Goal: Task Accomplishment & Management: Complete application form

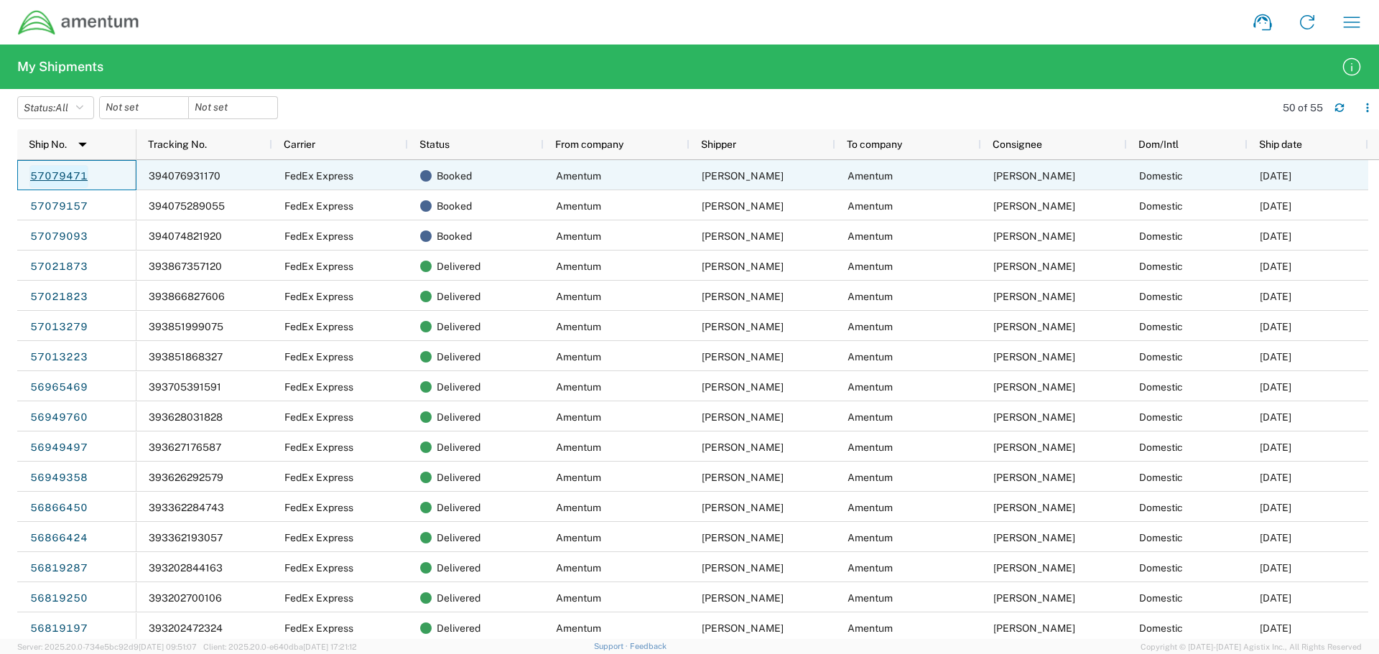
click at [57, 180] on link "57079471" at bounding box center [58, 176] width 59 height 23
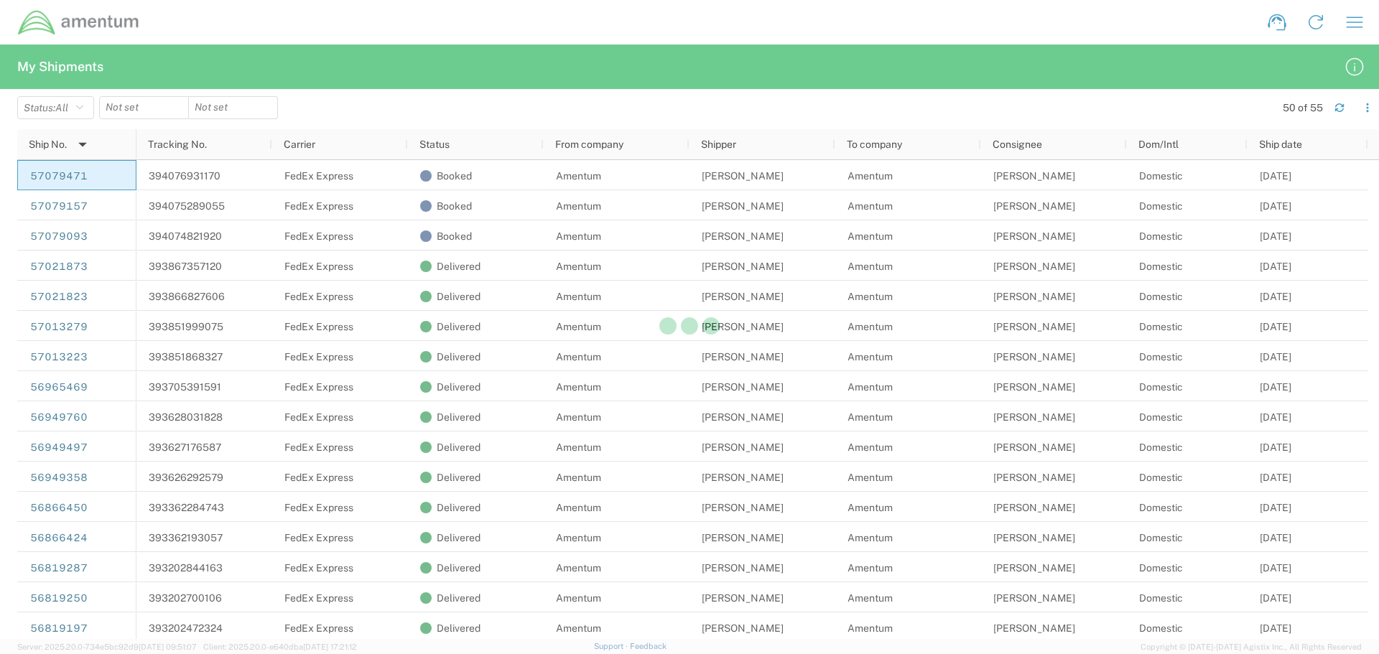
click at [341, 218] on div at bounding box center [689, 327] width 1379 height 654
click at [394, 243] on div at bounding box center [689, 327] width 1379 height 654
click at [395, 243] on div at bounding box center [689, 327] width 1379 height 654
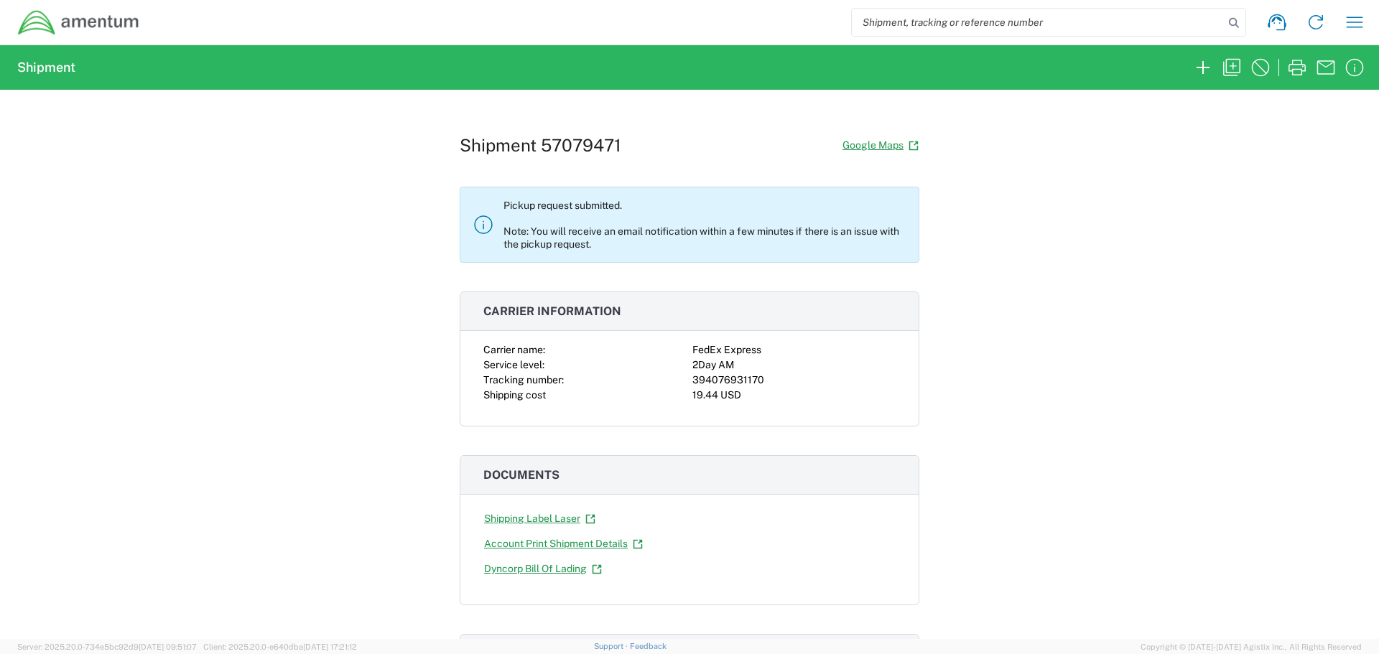
click at [606, 233] on p "Pickup request submitted. Note: You will receive an email notification within a…" at bounding box center [705, 225] width 404 height 52
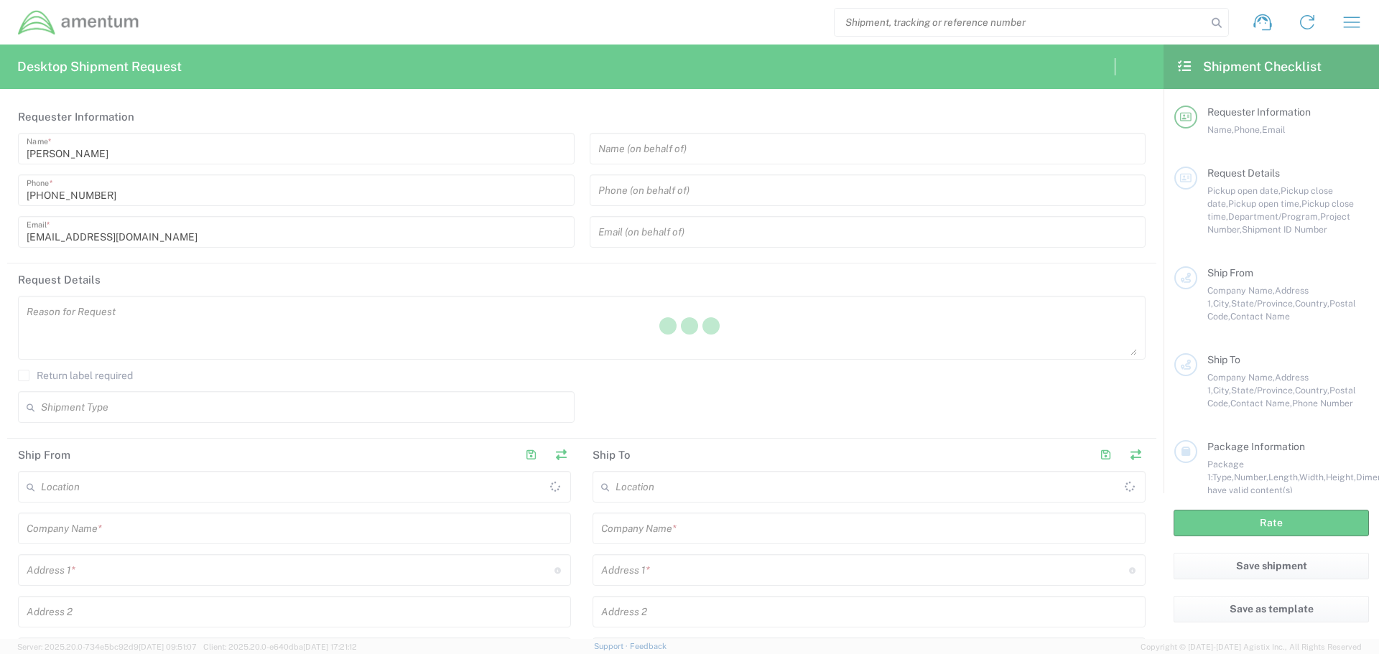
type input "United States"
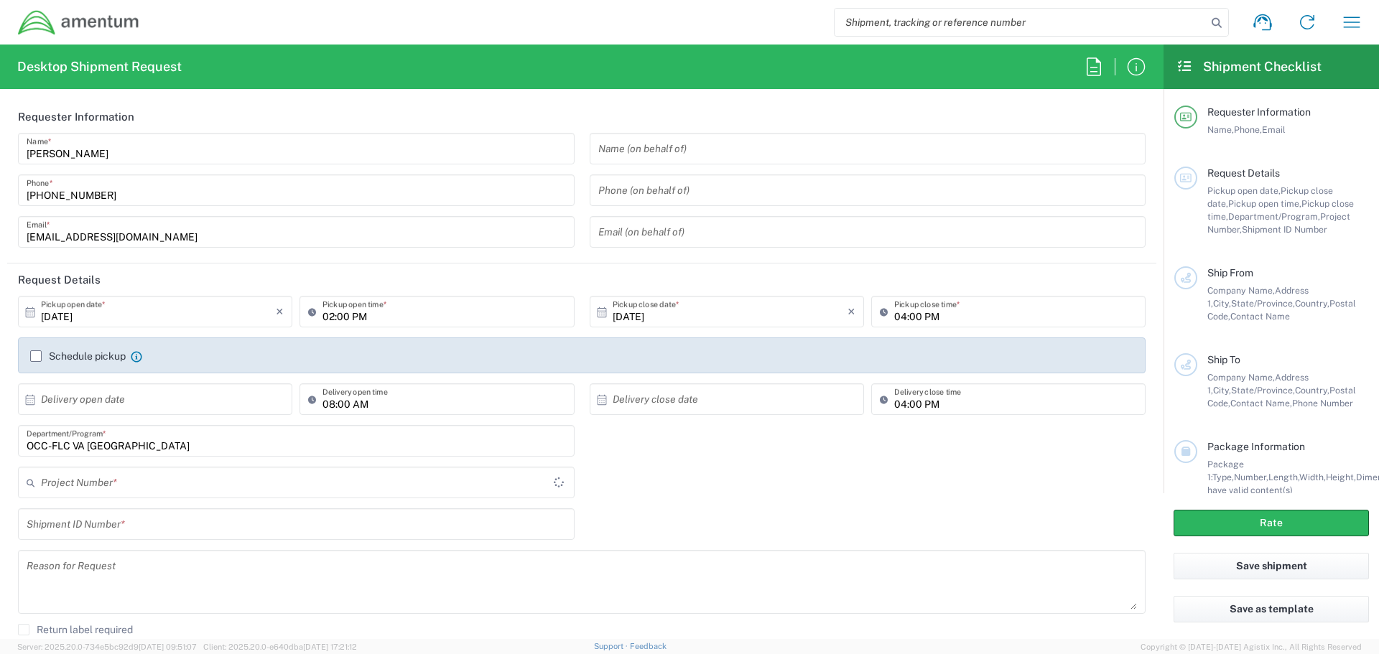
type input "OCCP.705446.FLCVA"
click at [1357, 21] on icon "button" at bounding box center [1351, 22] width 23 height 23
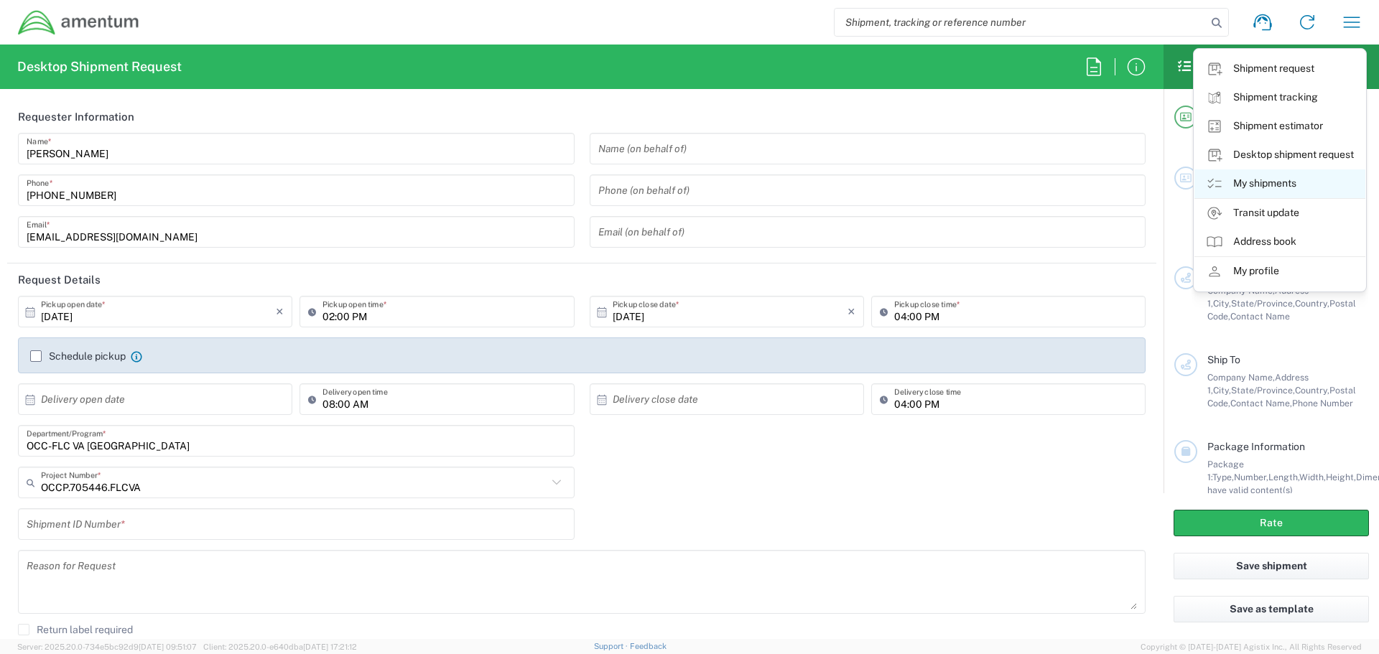
click at [1265, 182] on link "My shipments" at bounding box center [1279, 183] width 171 height 29
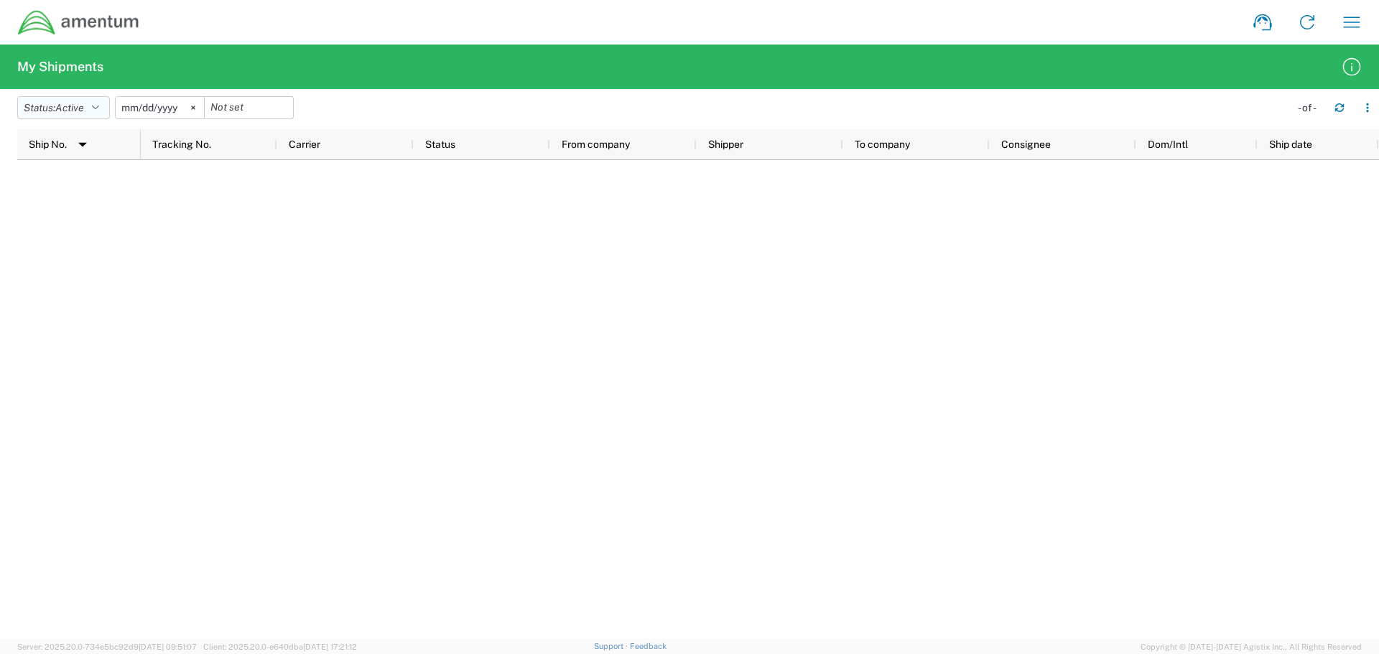
click at [98, 109] on icon "button" at bounding box center [95, 108] width 7 height 10
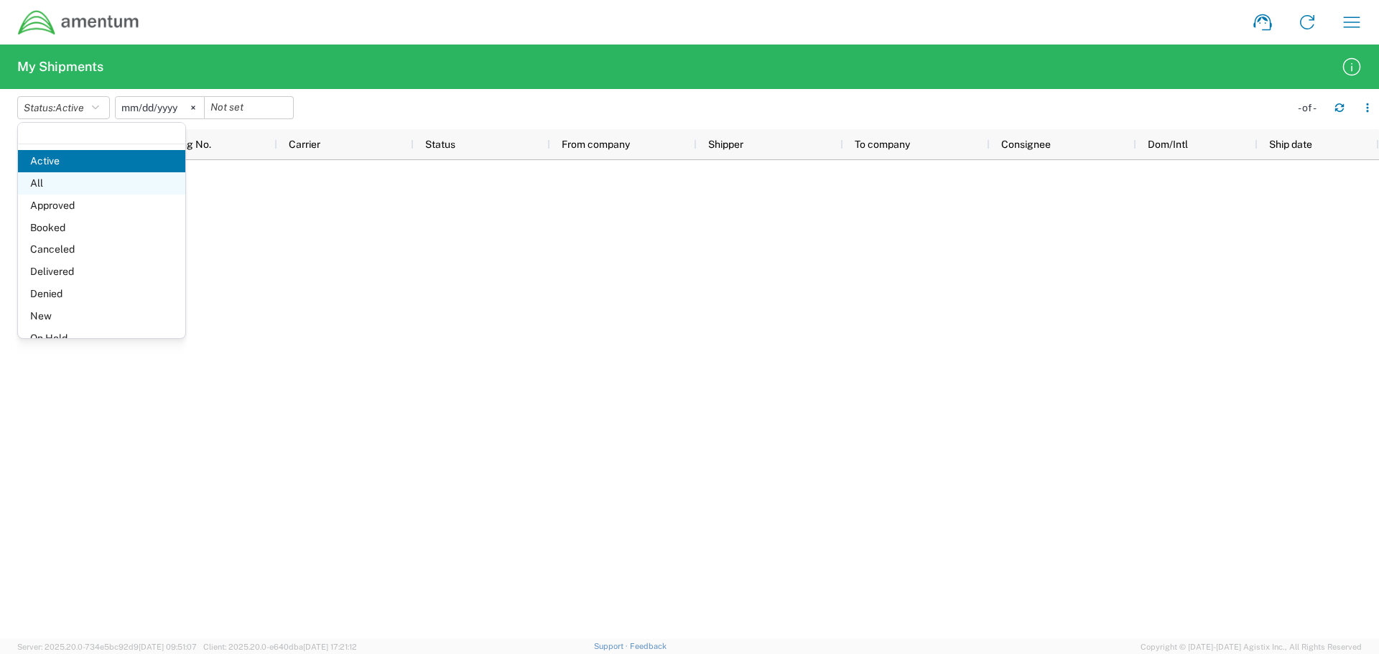
click at [85, 188] on span "All" at bounding box center [101, 183] width 167 height 22
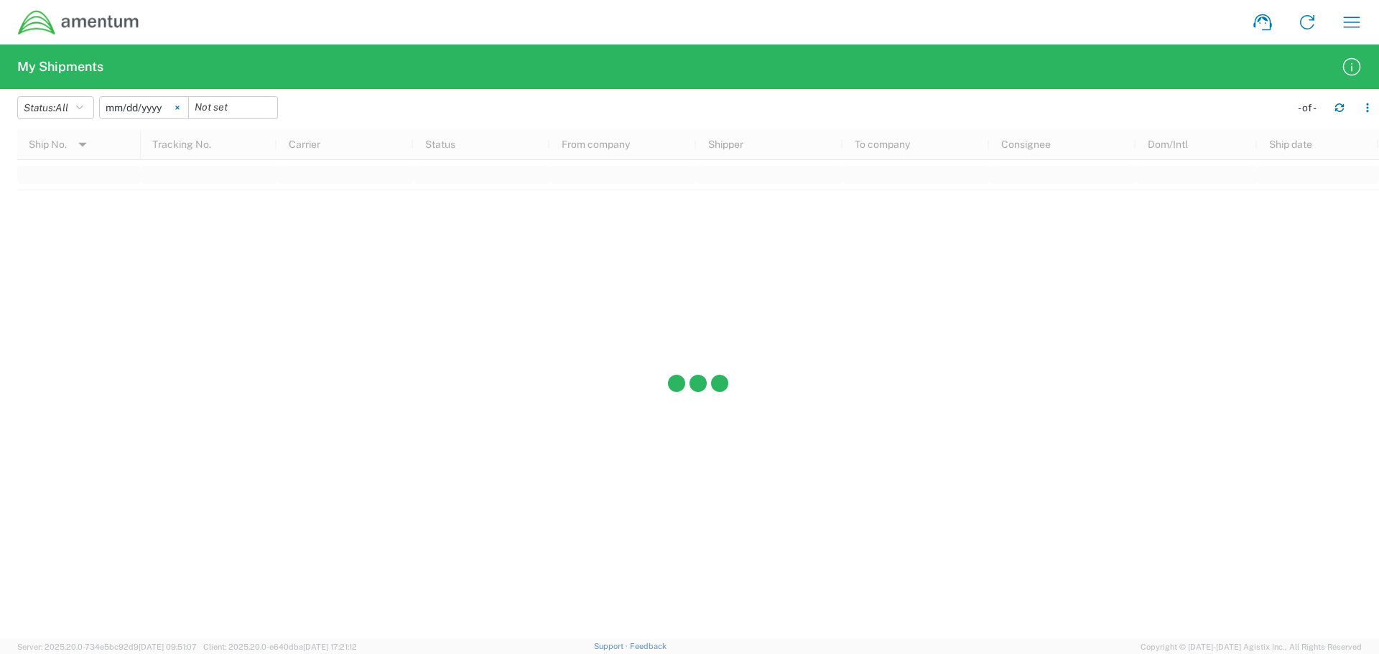
click at [188, 113] on svg-icon at bounding box center [178, 108] width 22 height 22
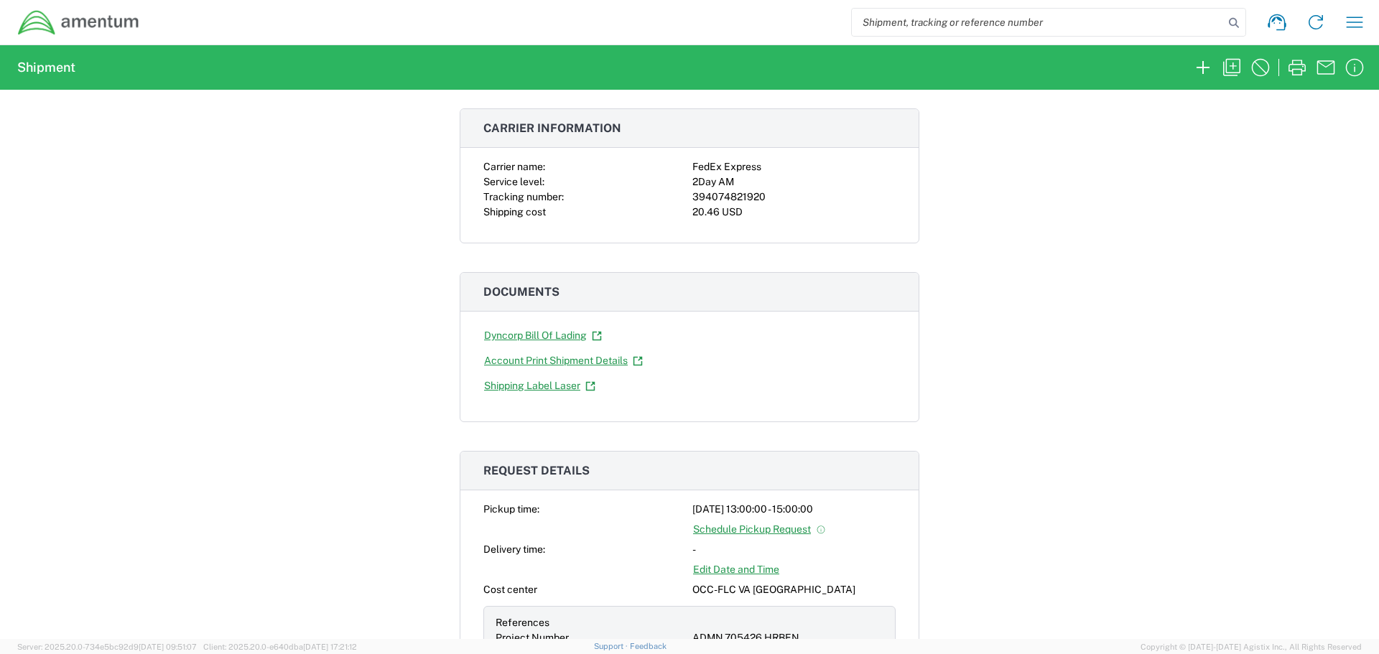
scroll to position [215, 0]
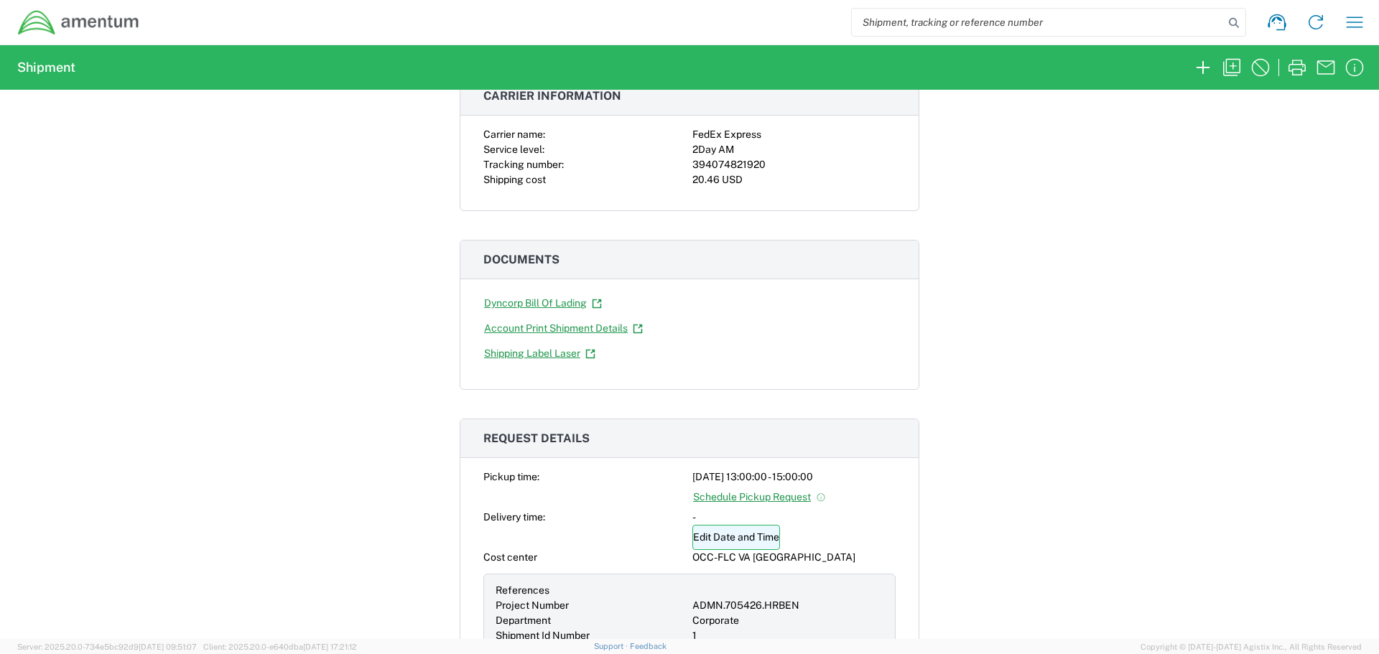
click at [758, 535] on link "Edit Date and Time" at bounding box center [736, 537] width 88 height 25
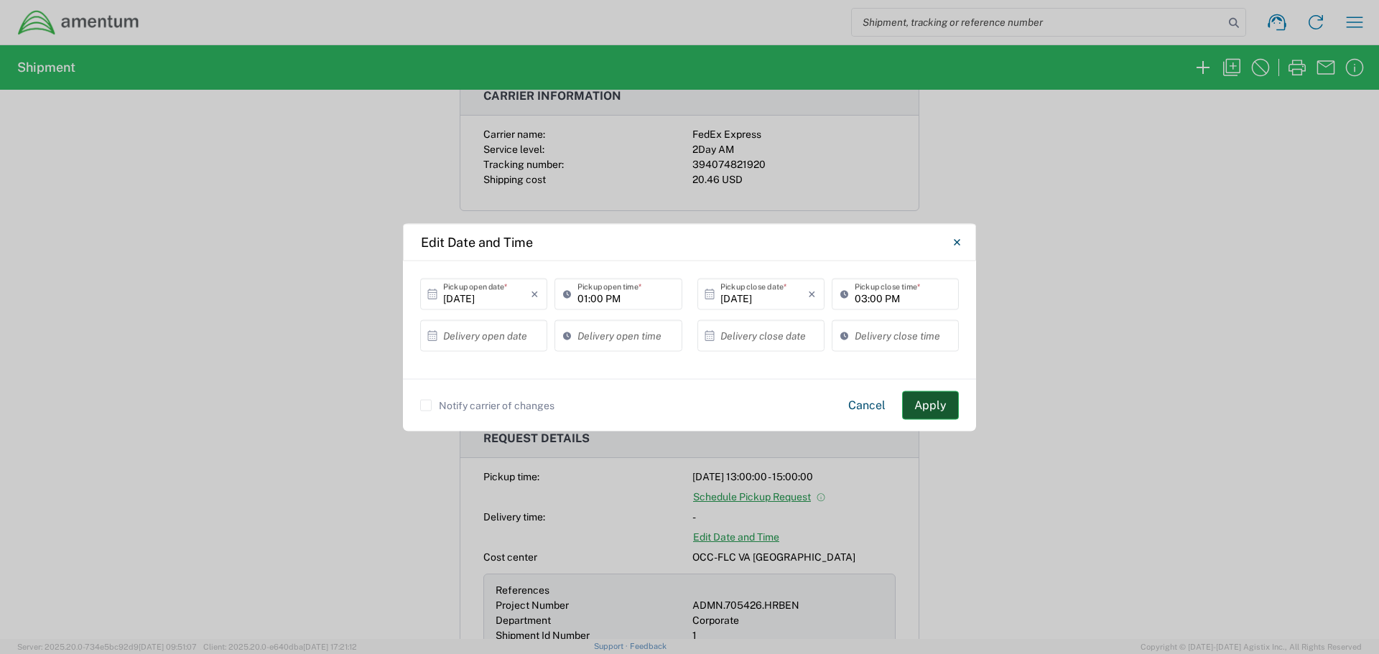
click at [939, 412] on button "Apply" at bounding box center [930, 405] width 57 height 29
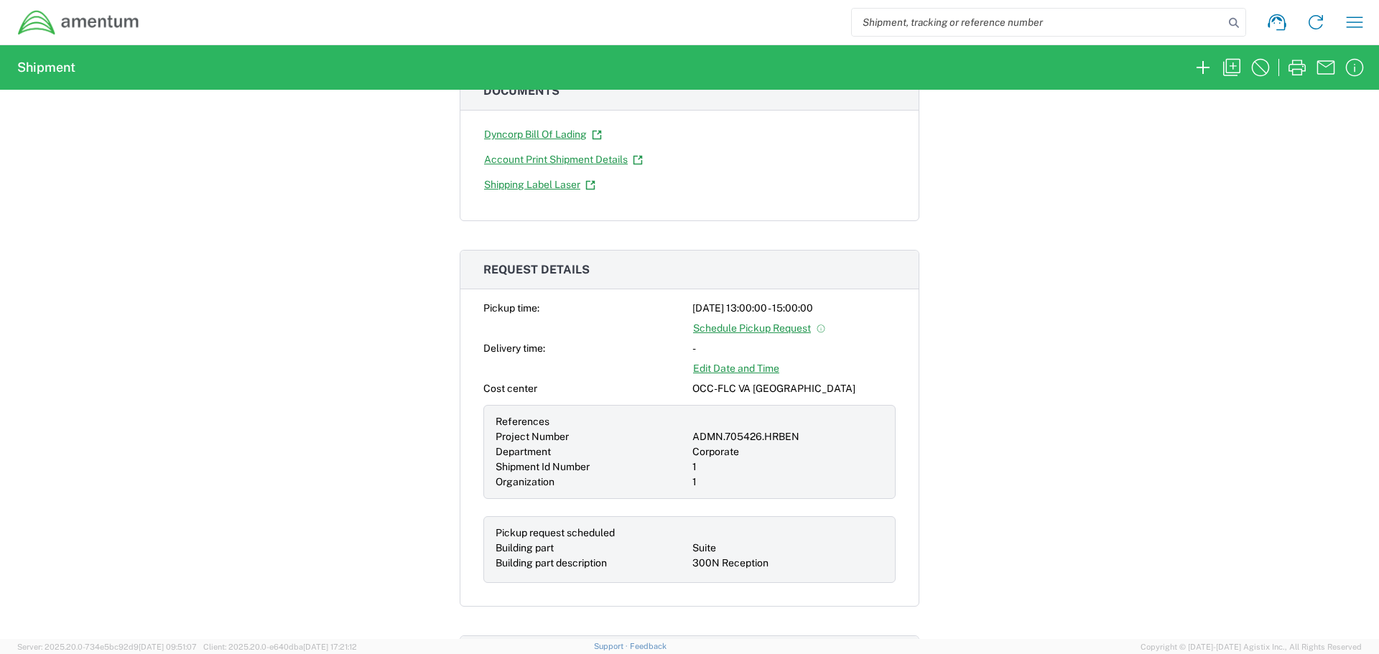
scroll to position [359, 0]
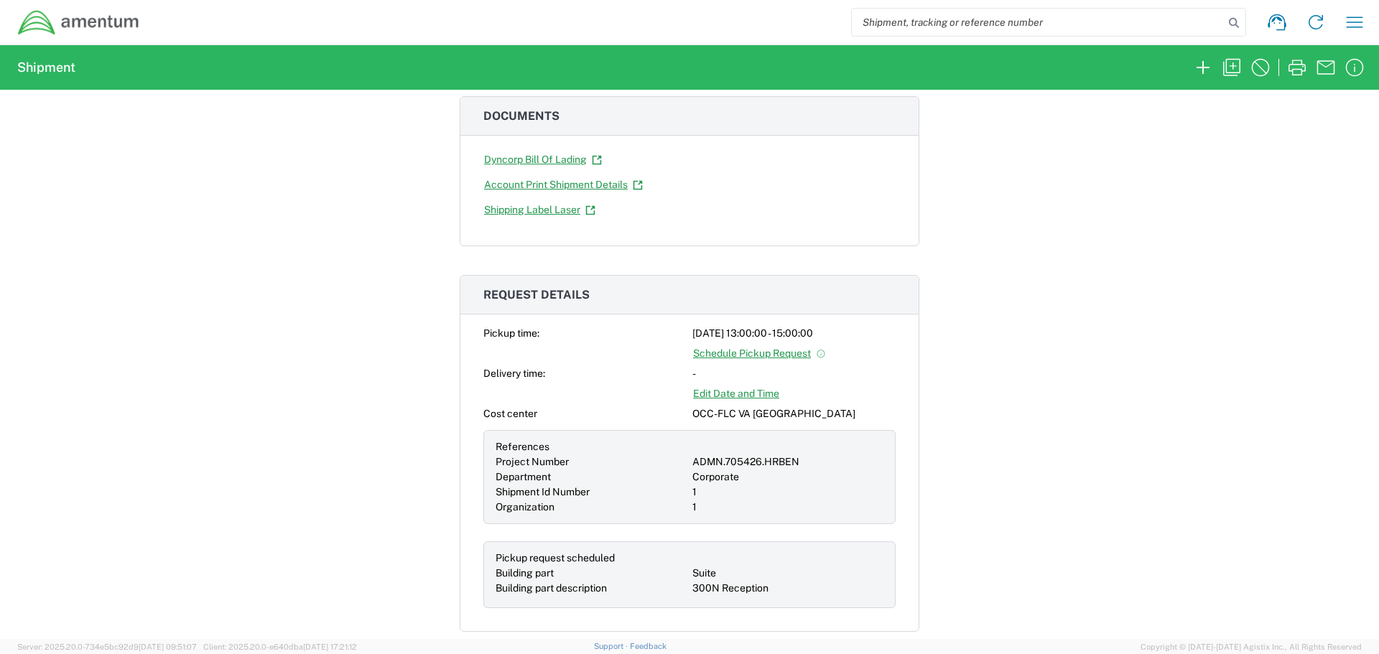
click at [757, 399] on link "Edit Date and Time" at bounding box center [736, 393] width 88 height 25
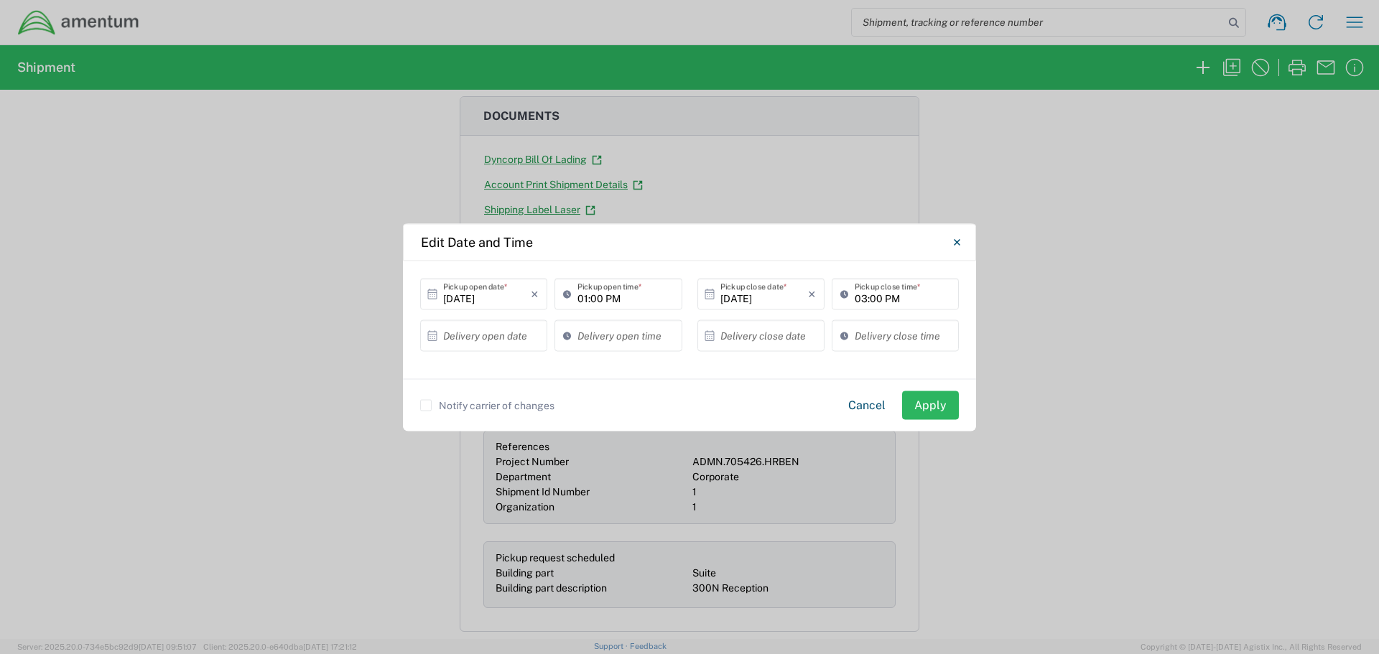
click at [873, 301] on input "03:00 PM" at bounding box center [903, 294] width 96 height 25
type input "03:30 PM"
click at [940, 409] on button "Apply" at bounding box center [930, 405] width 57 height 29
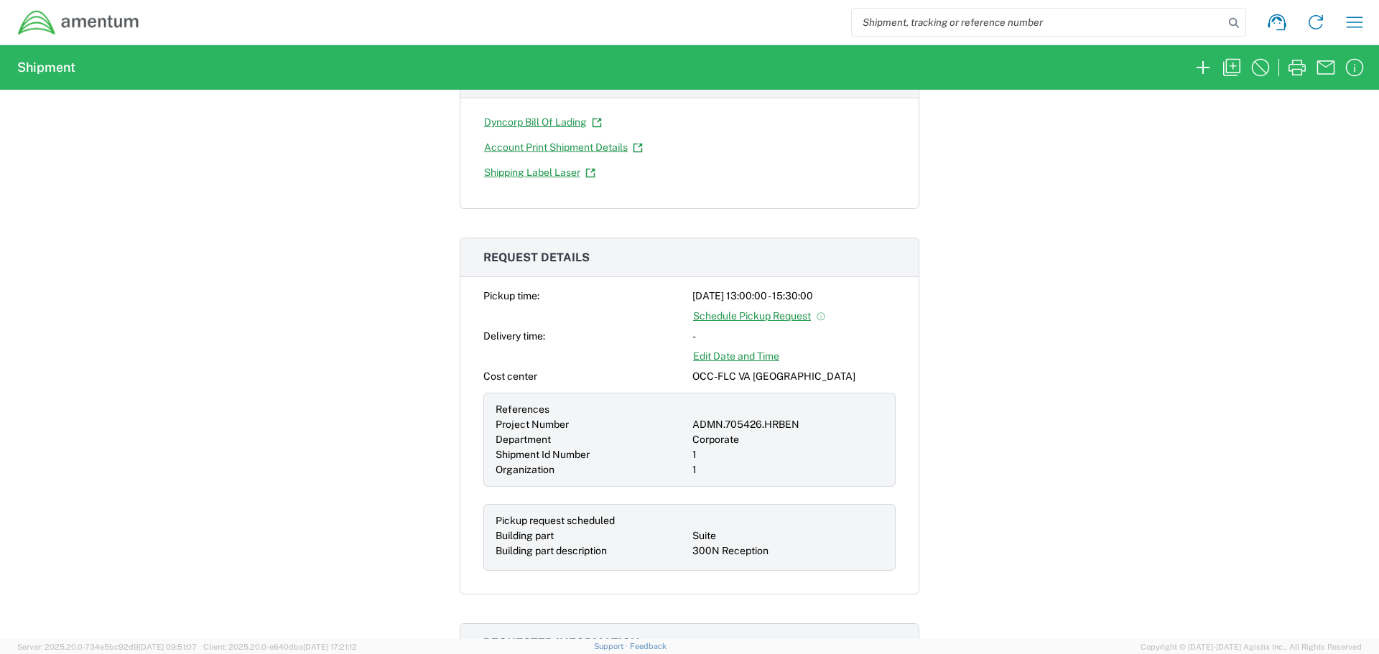
scroll to position [431, 0]
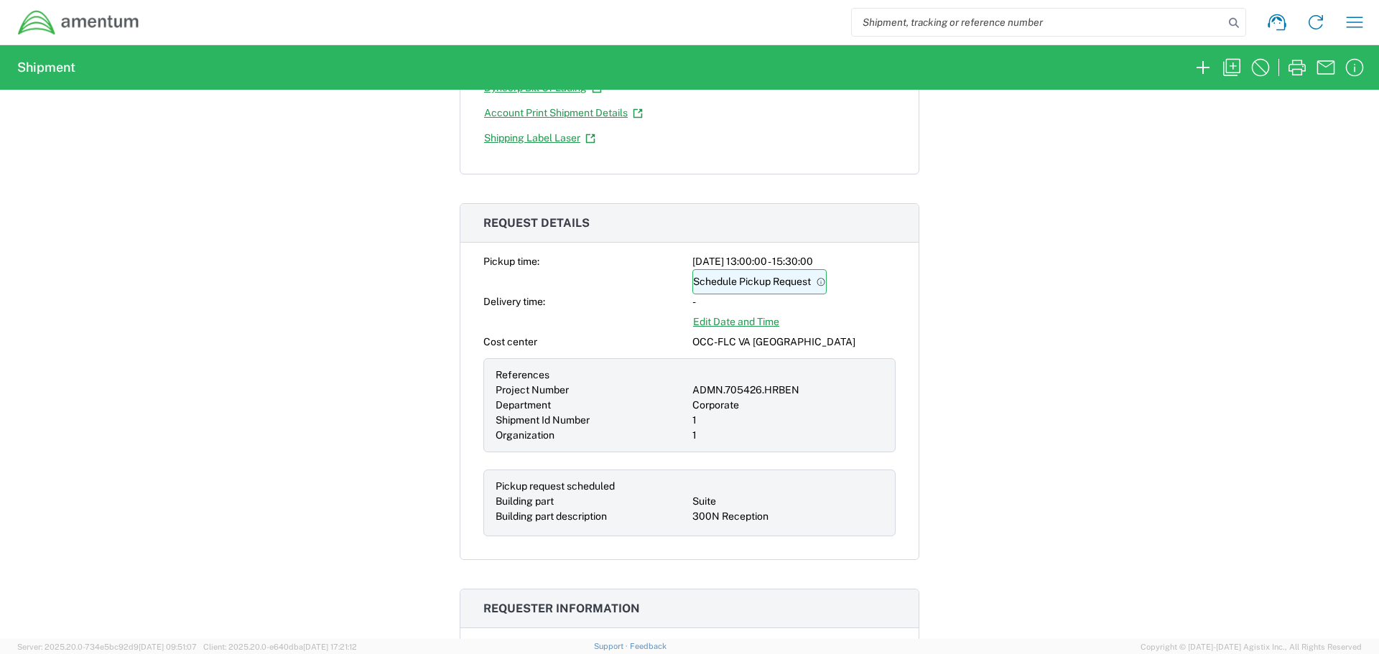
click at [756, 282] on link "Schedule Pickup Request" at bounding box center [759, 281] width 134 height 25
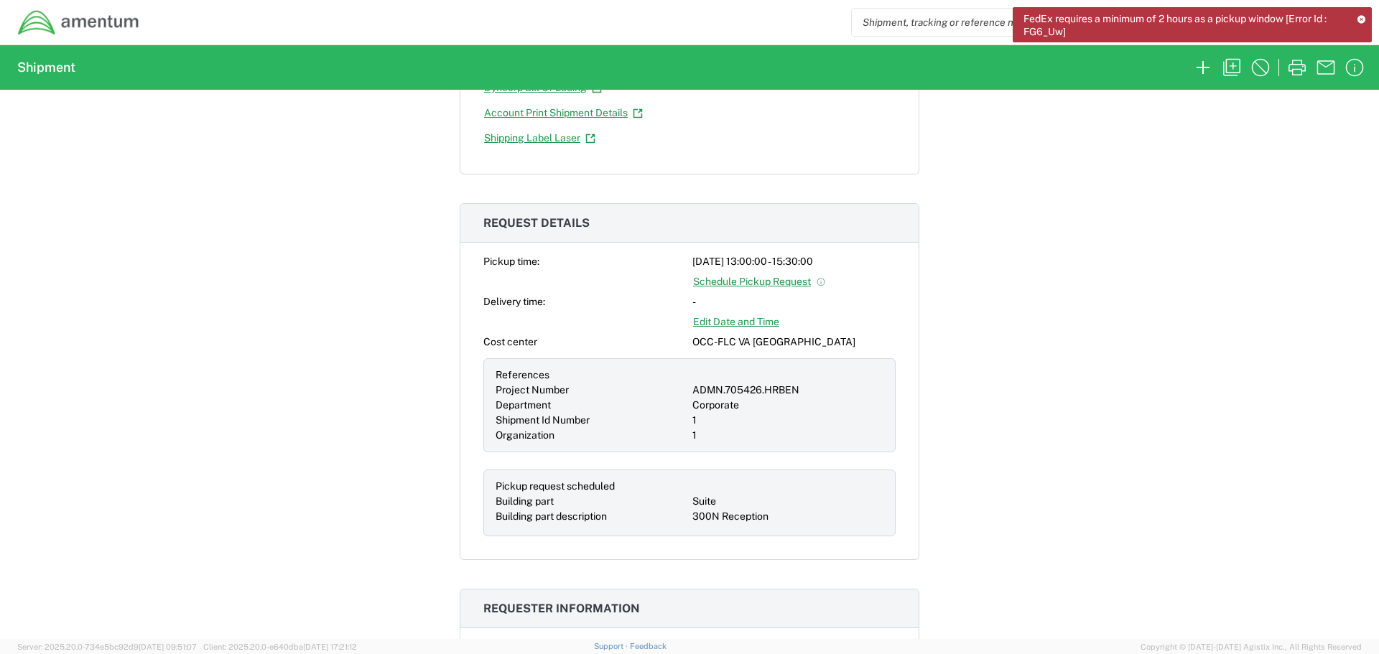
click at [1360, 17] on icon at bounding box center [1361, 19] width 9 height 8
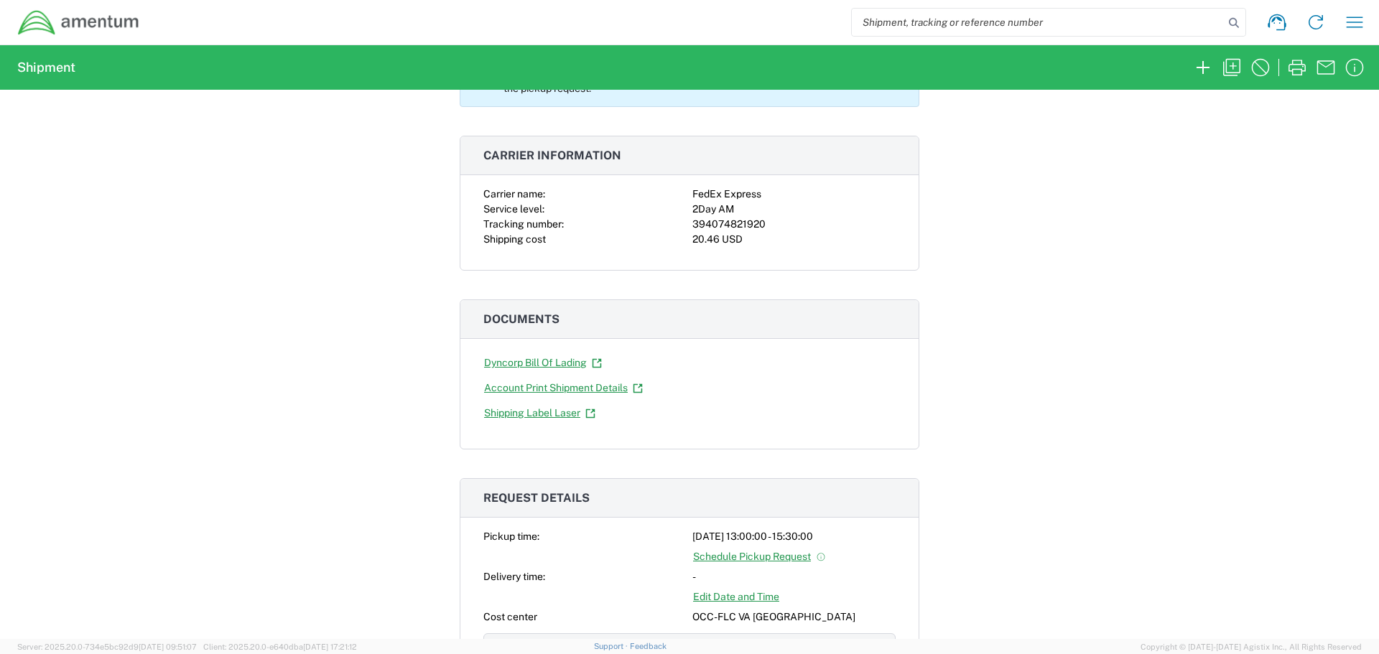
scroll to position [0, 0]
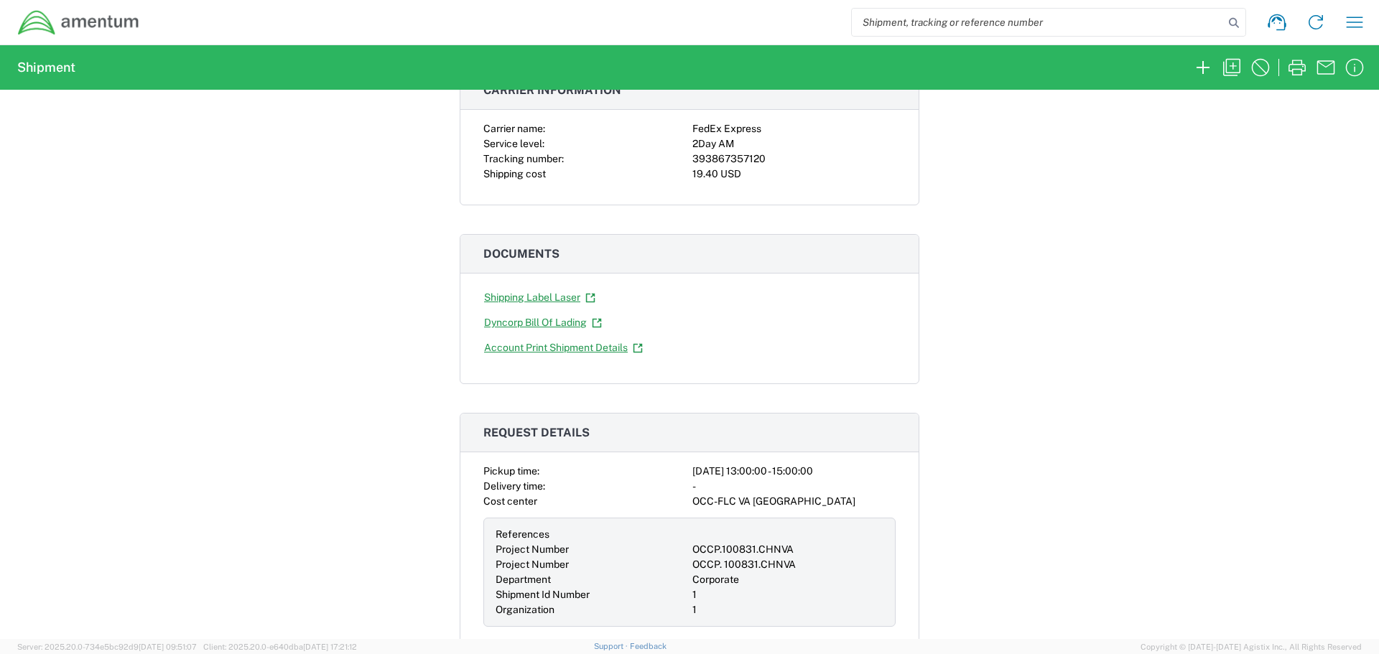
scroll to position [215, 0]
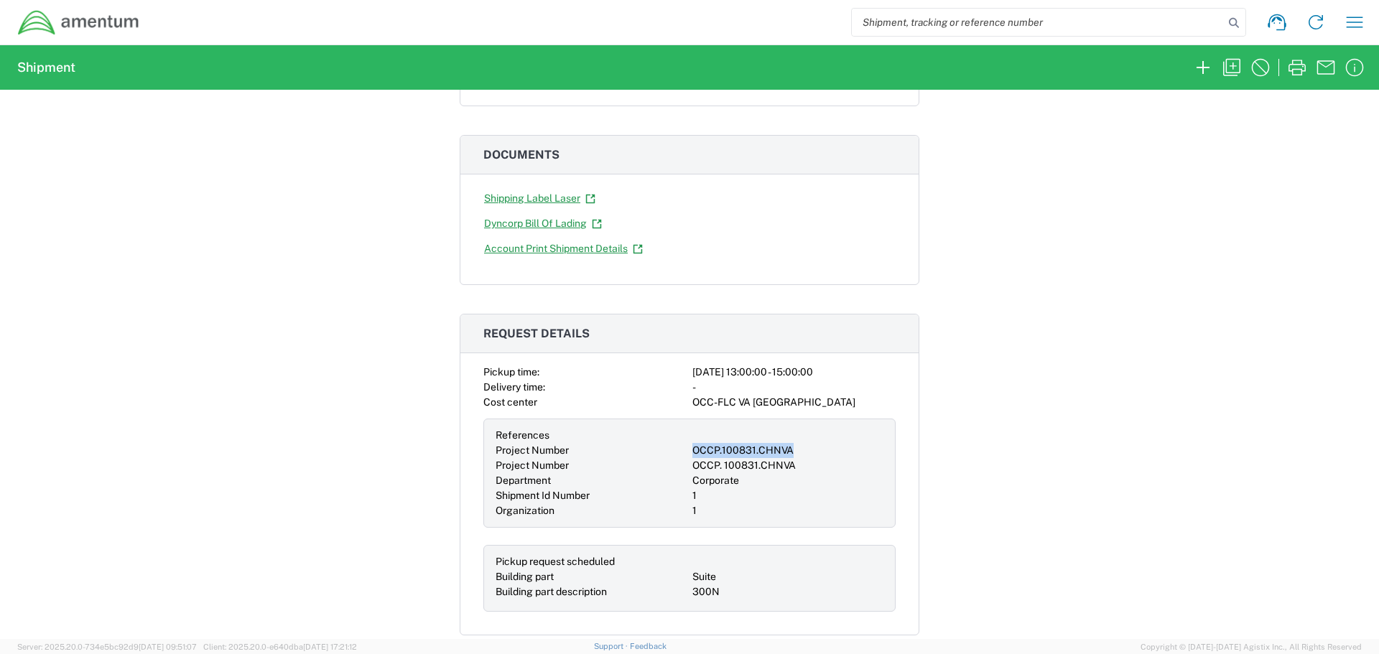
drag, startPoint x: 784, startPoint y: 447, endPoint x: 689, endPoint y: 449, distance: 94.8
click at [686, 452] on div "References Project Number OCCP.100831.CHNVA Project Number OCCP. 100831.CHNVA D…" at bounding box center [689, 473] width 412 height 109
copy div "OCCP.100831.CHNVA"
click at [981, 424] on div "Shipment 57021873 Google Maps Carrier information Carrier name: FedEx Express S…" at bounding box center [689, 364] width 1379 height 549
click at [1239, 72] on icon "button" at bounding box center [1231, 67] width 23 height 23
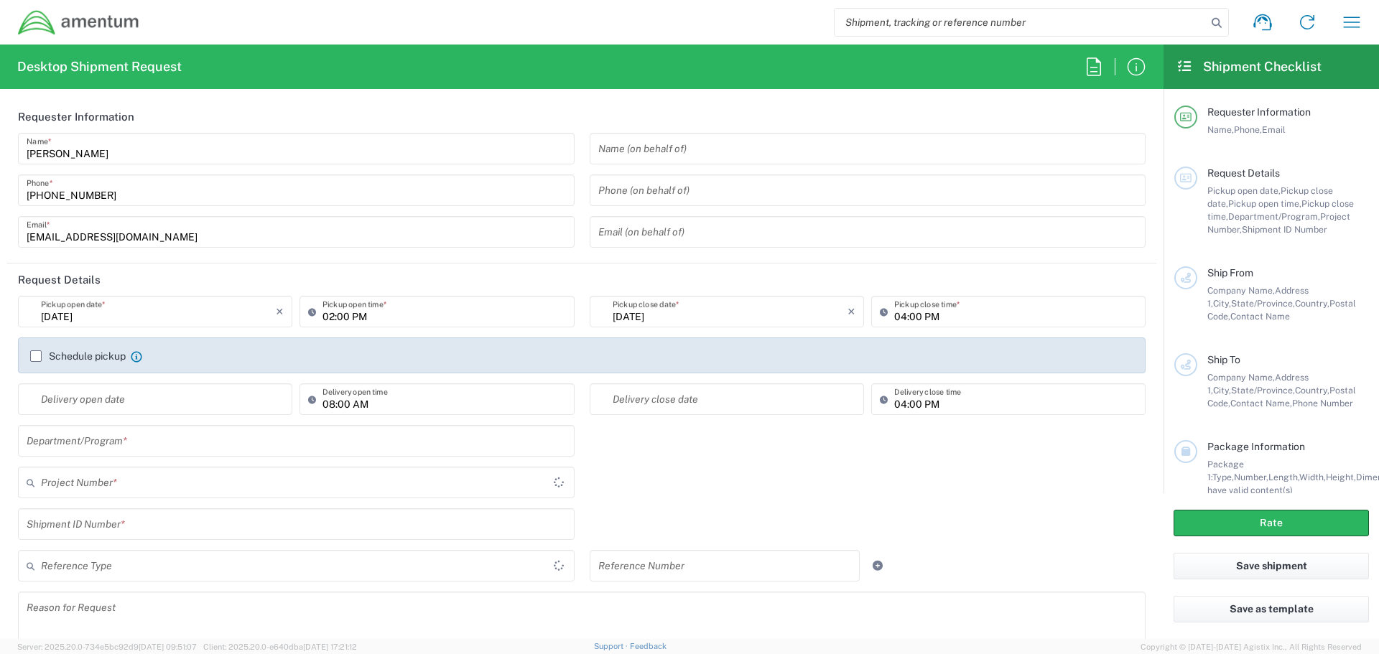
type input "01:00 PM"
type input "03:00 PM"
type input "Project Number"
type input "OCCP.100831.CHNVA"
type textarea "[EMAIL_ADDRESS][DOMAIN_NAME]"
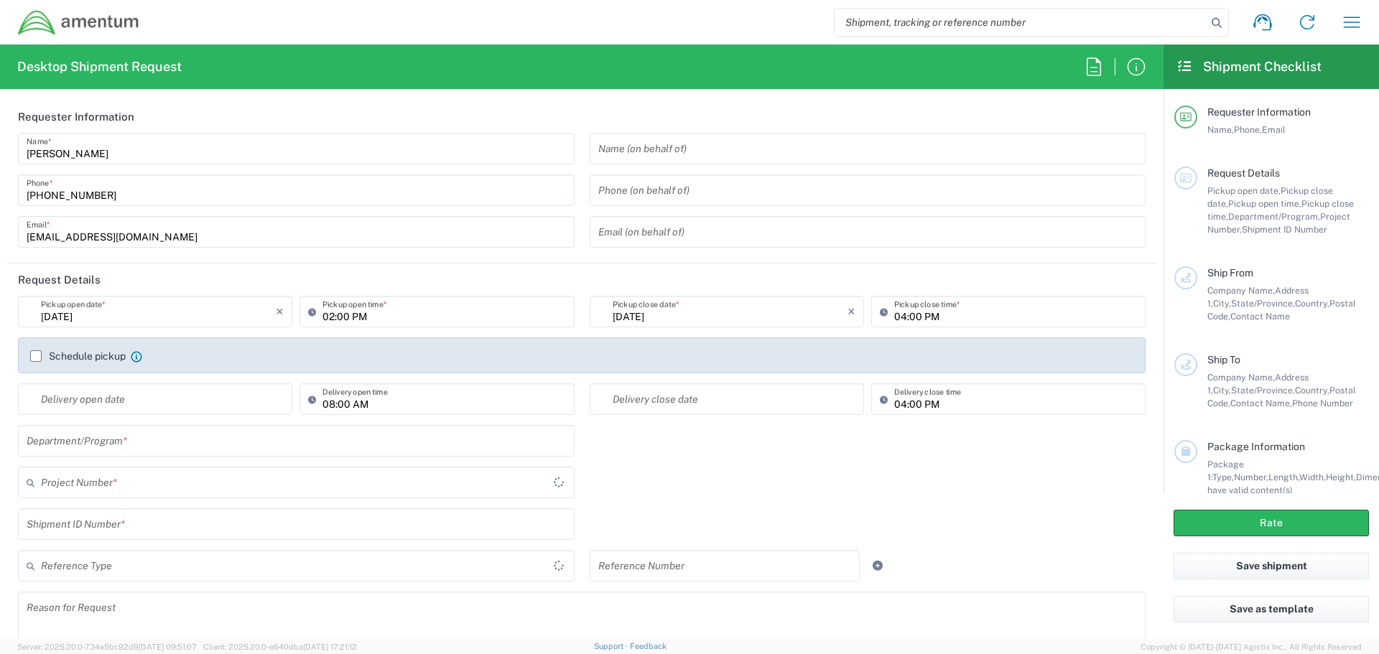
type input "Amentum"
type input "[STREET_ADDRESS]"
type input "Suite 300N"
type input "[GEOGRAPHIC_DATA]"
type input "United States"
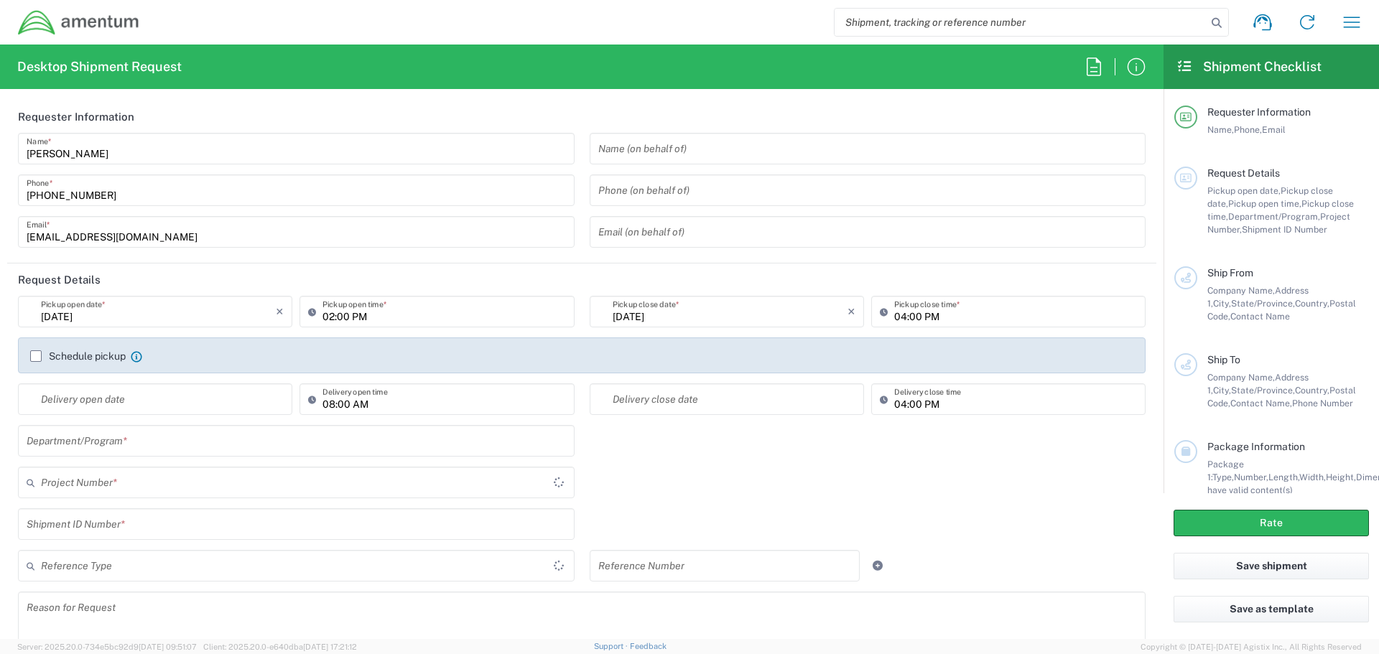
type input "22043"
type input "[PERSON_NAME]"
type input "5715316662"
type input "Amentum"
type input "[STREET_ADDRESS]"
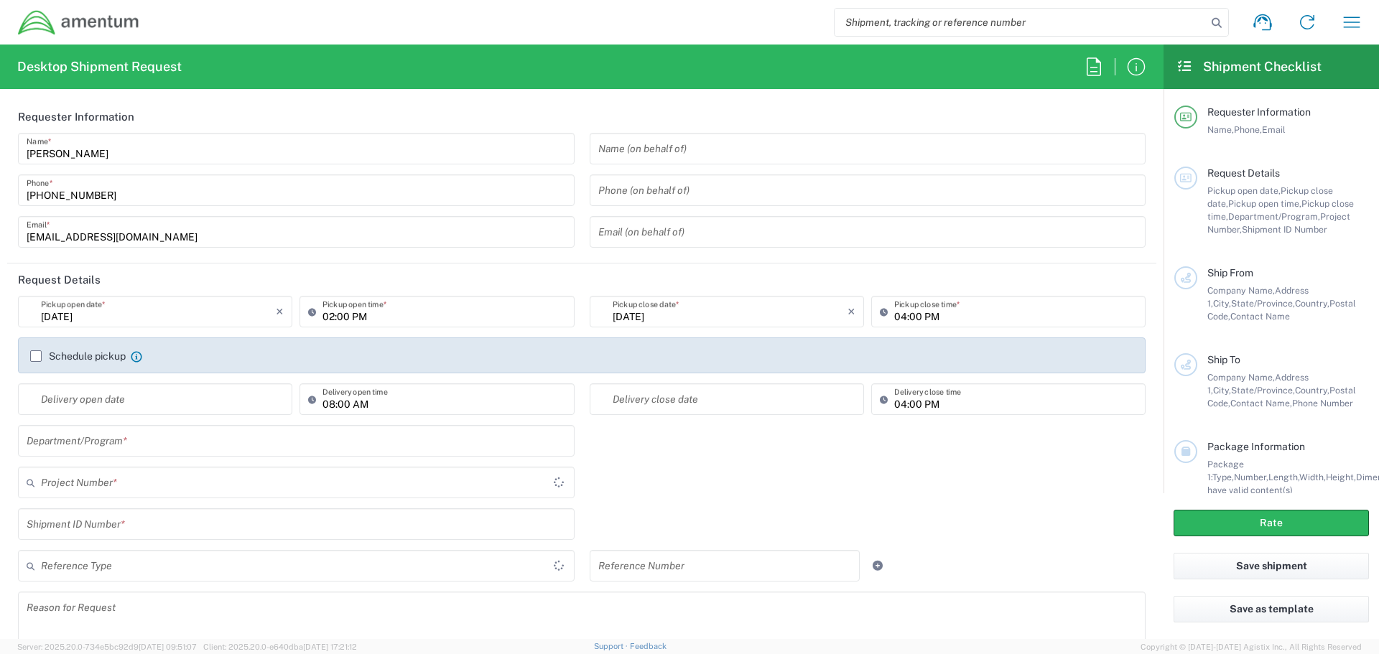
type input "Suite 400"
type input "Chantilly"
type input "Virginia"
type input "20194"
type input "[PERSON_NAME]"
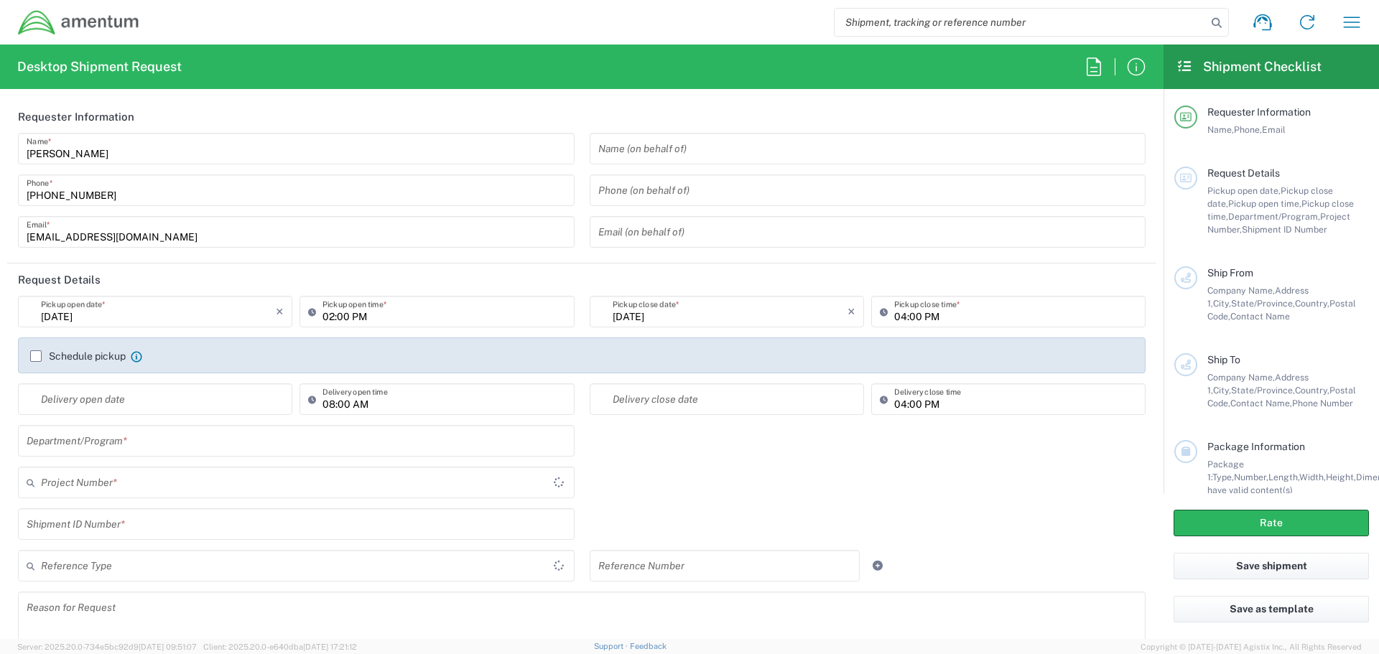
type input "[PHONE_NUMBER]"
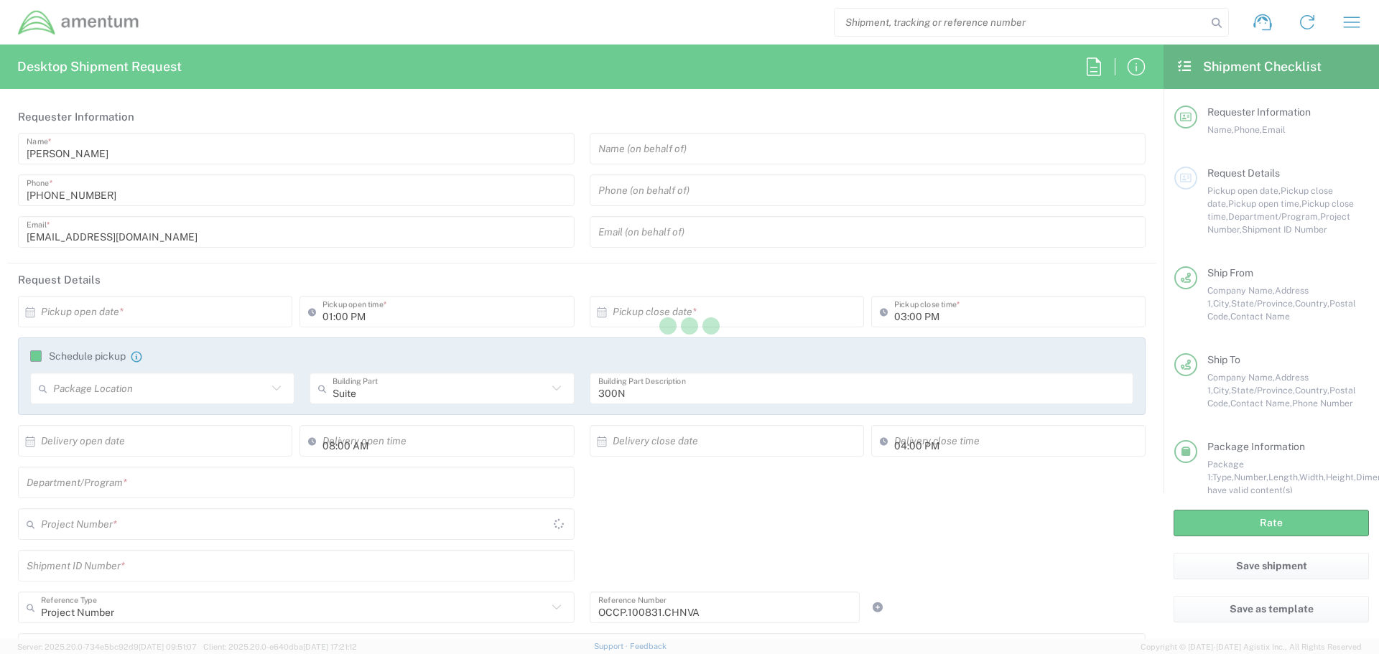
type input "Virginia"
type input "United States"
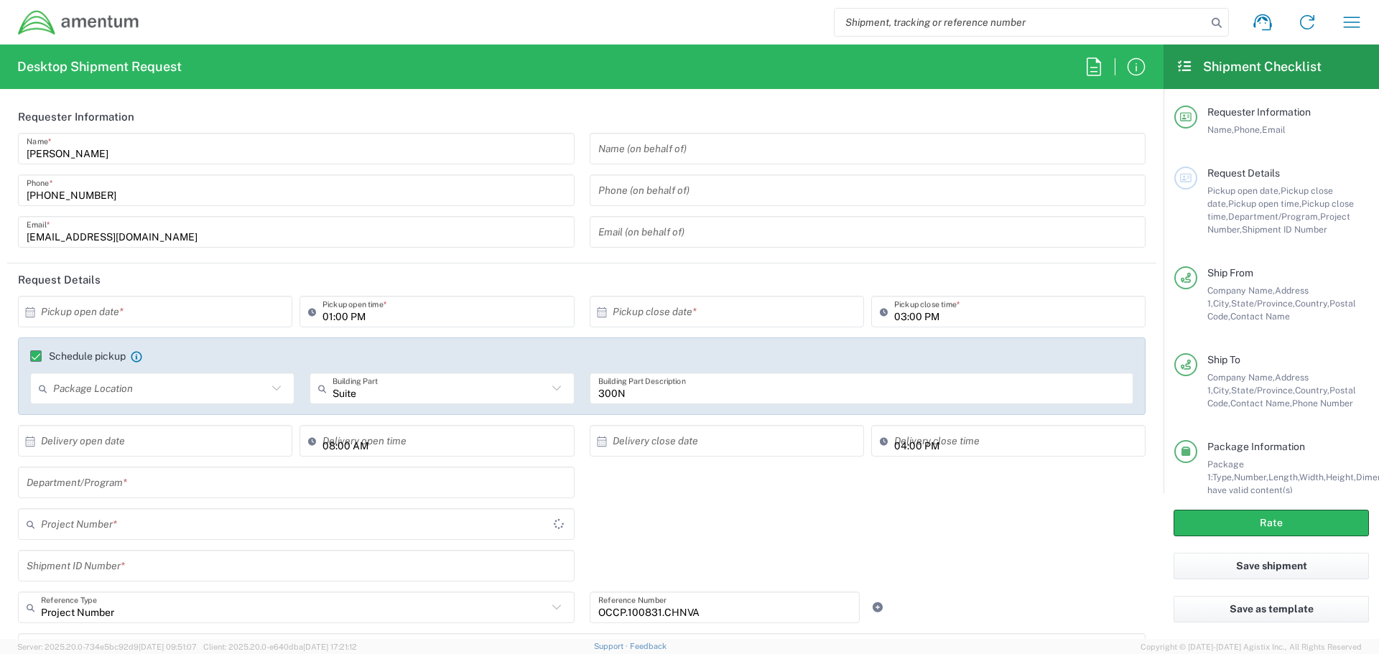
type input "Envelope"
click at [107, 310] on input "text" at bounding box center [158, 311] width 235 height 25
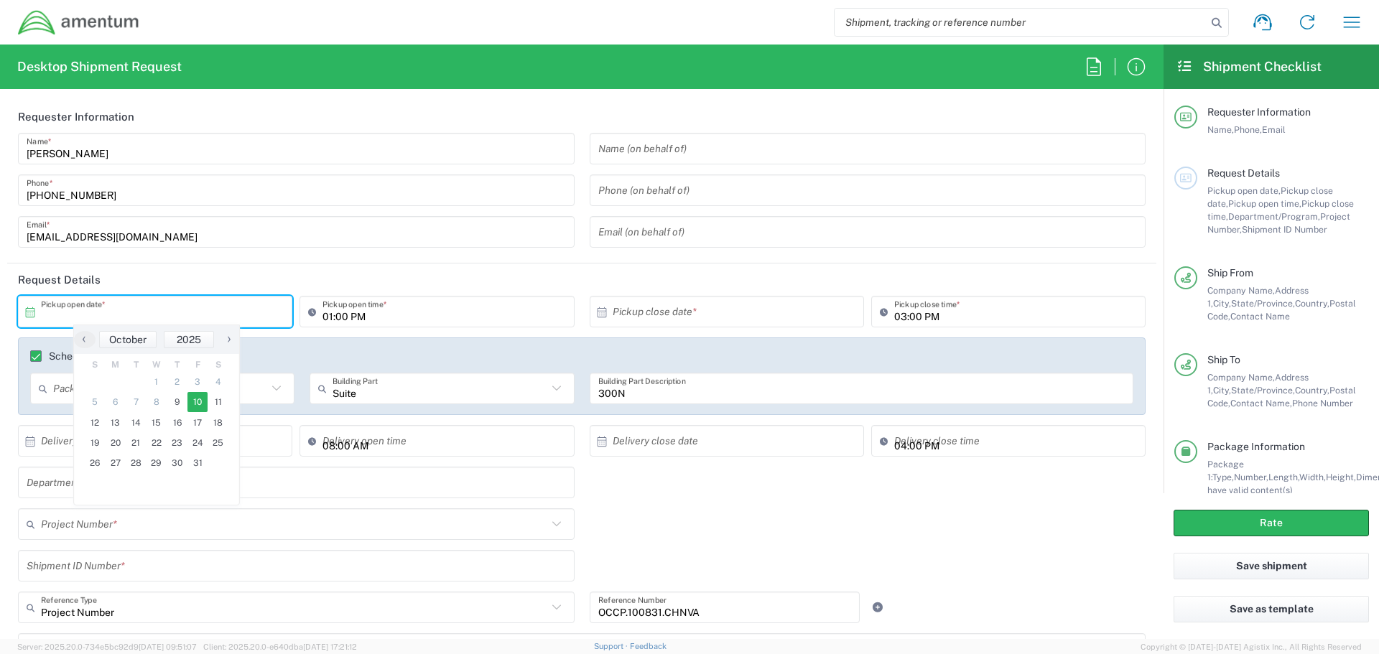
click at [195, 405] on span "10" at bounding box center [197, 402] width 21 height 20
type input "[DATE]"
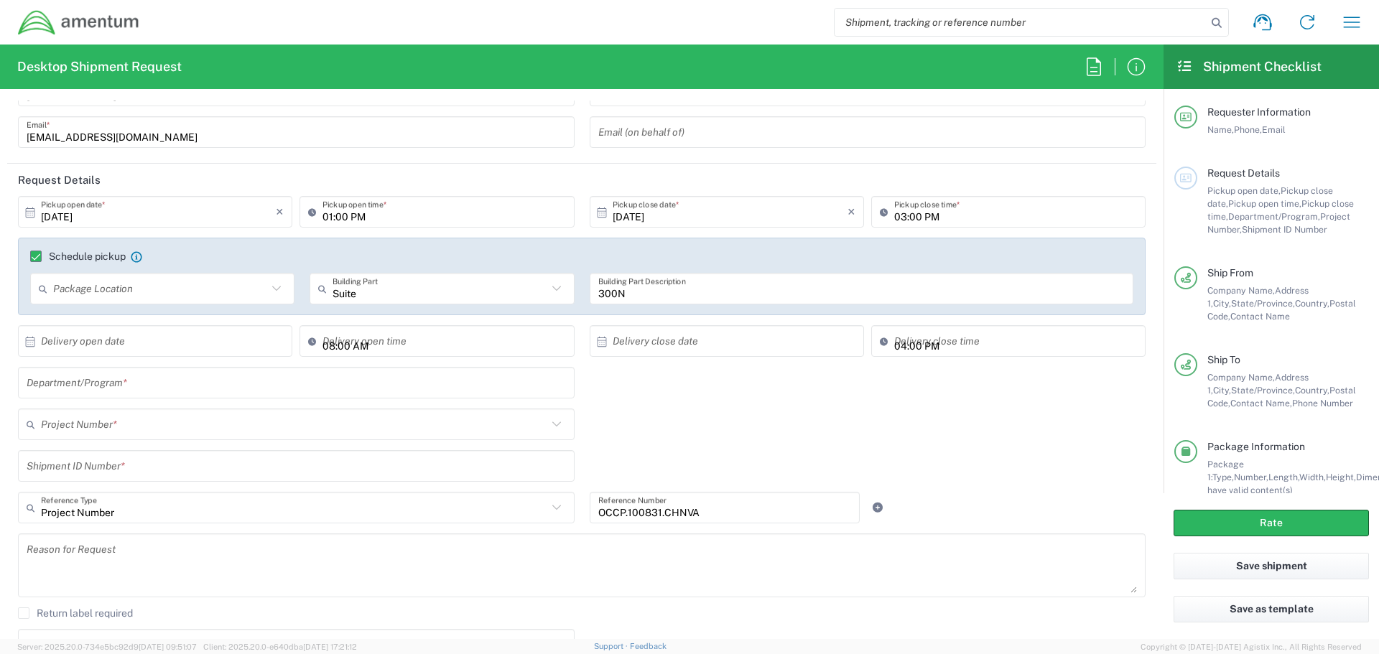
scroll to position [144, 0]
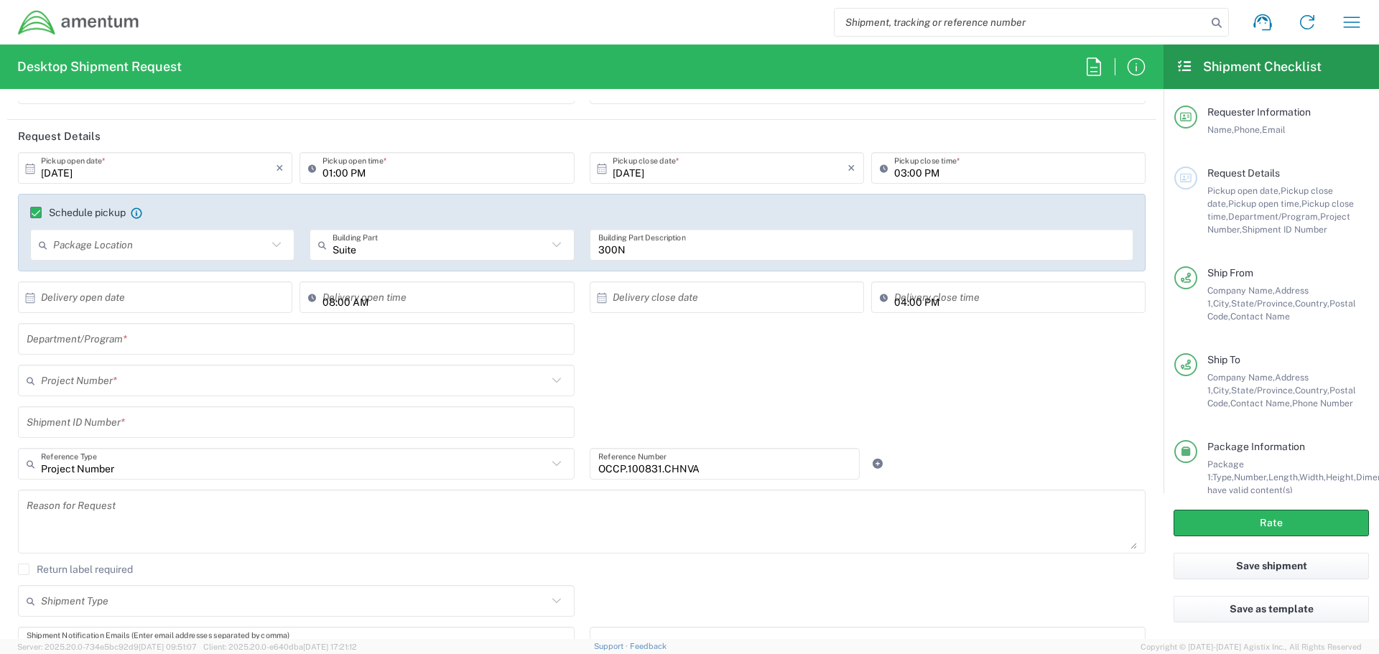
click at [119, 386] on input "text" at bounding box center [294, 380] width 506 height 25
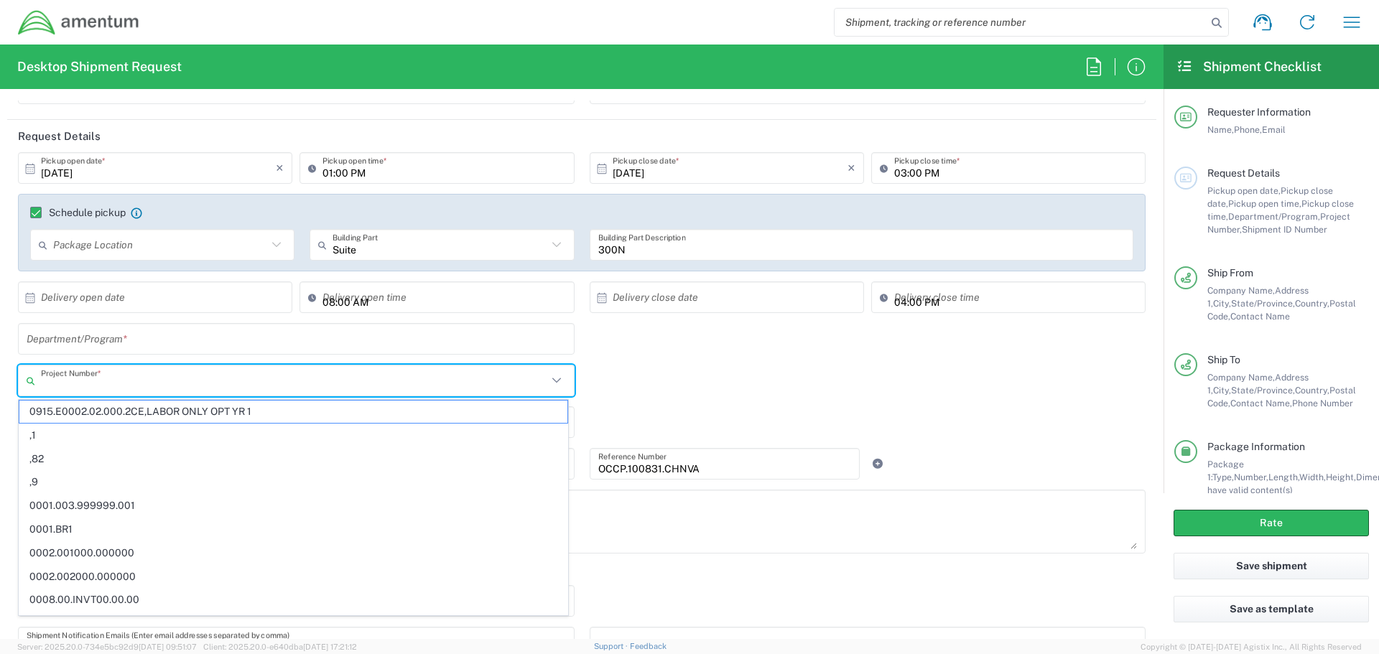
paste input "OCCP.100831.CHNVA"
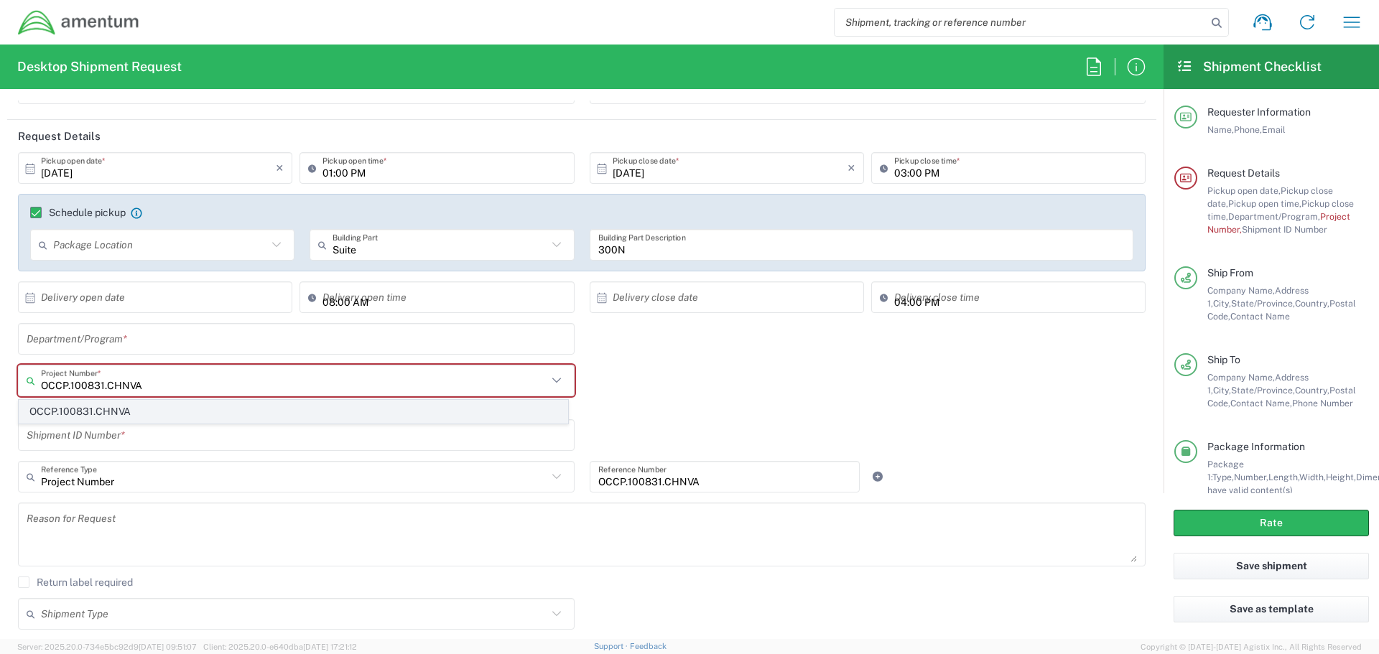
type input "OCCP.100831.CHNVA"
click at [124, 413] on span "OCCP.100831.CHNVA" at bounding box center [293, 412] width 548 height 22
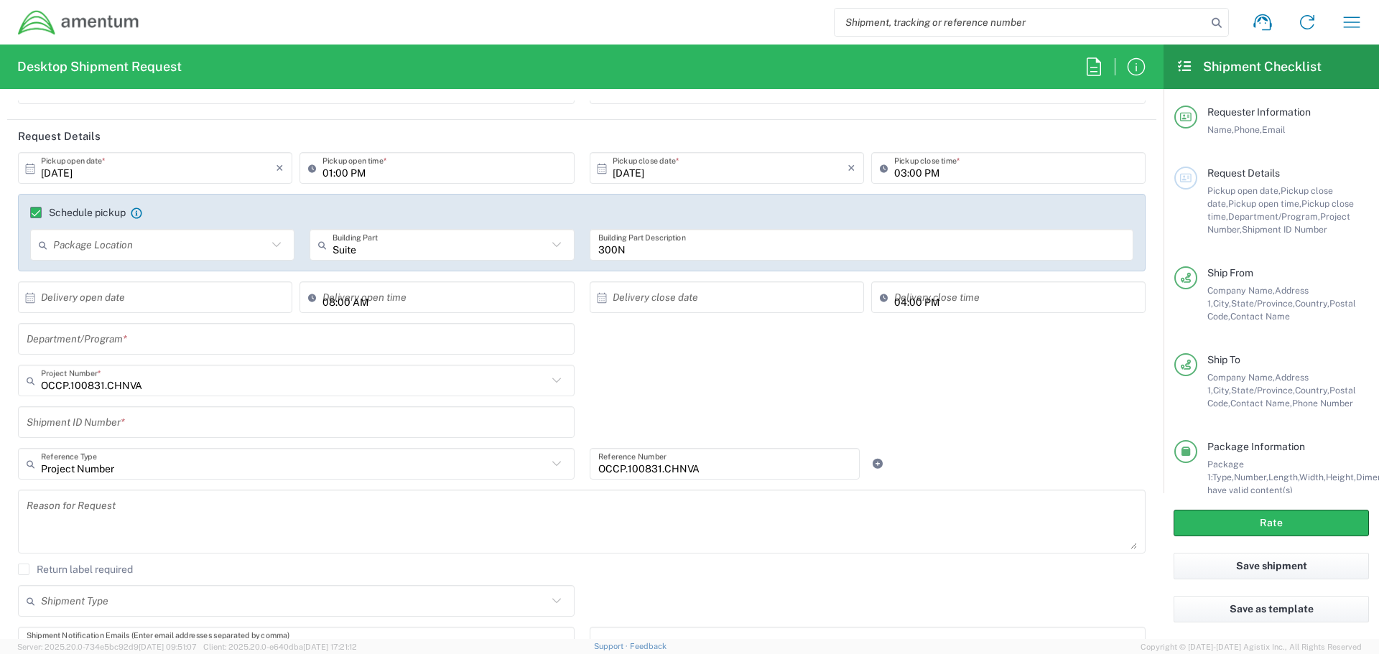
click at [123, 422] on input "text" at bounding box center [296, 422] width 539 height 25
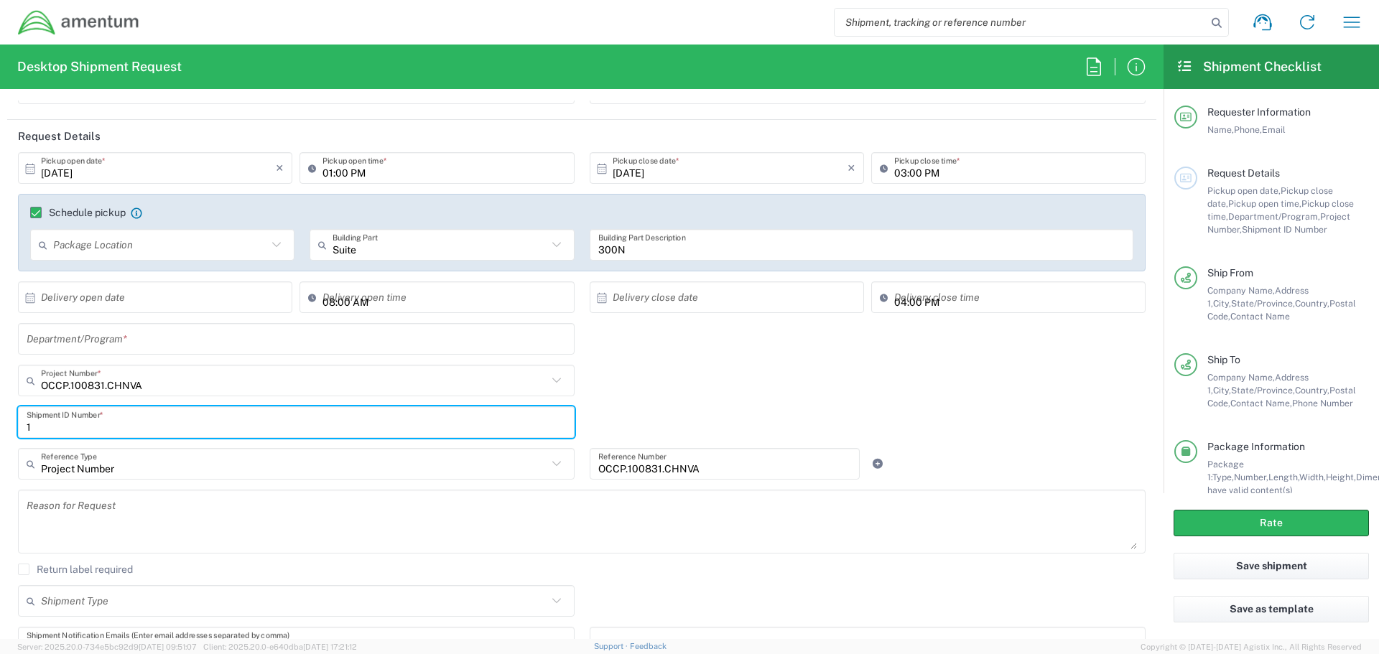
type input "1"
click at [130, 344] on input "text" at bounding box center [296, 339] width 539 height 25
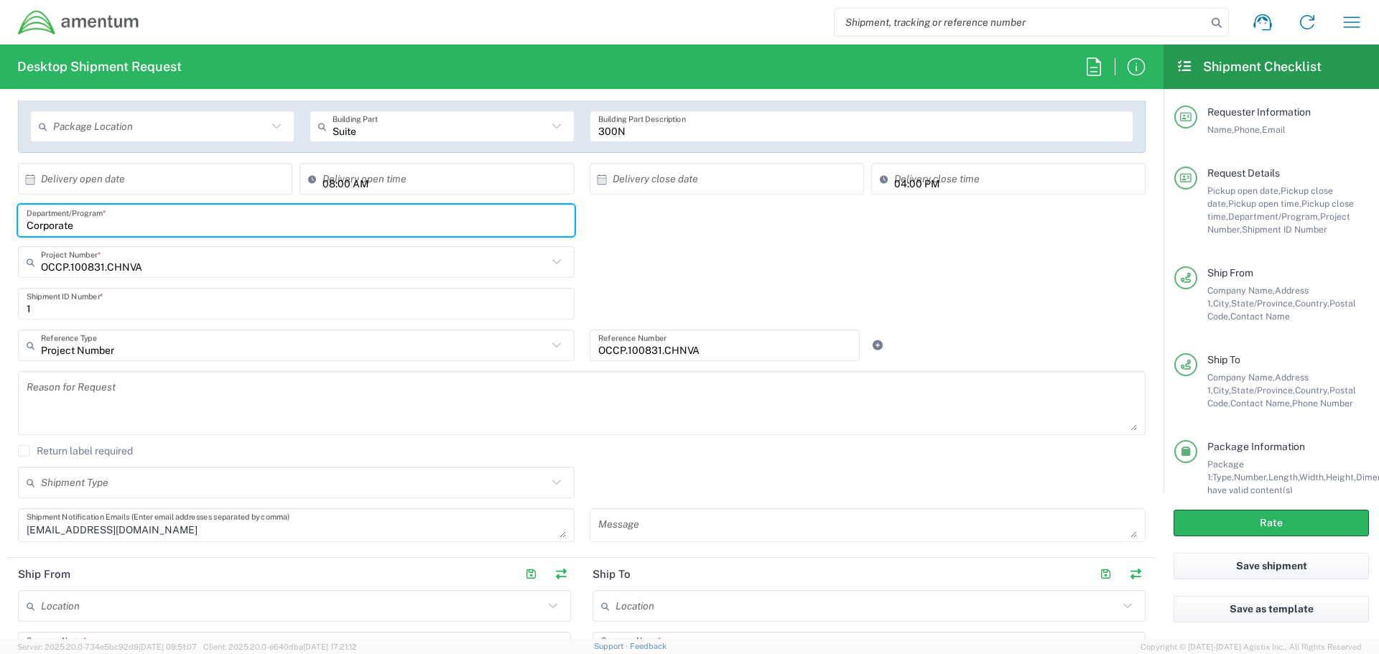
scroll to position [287, 0]
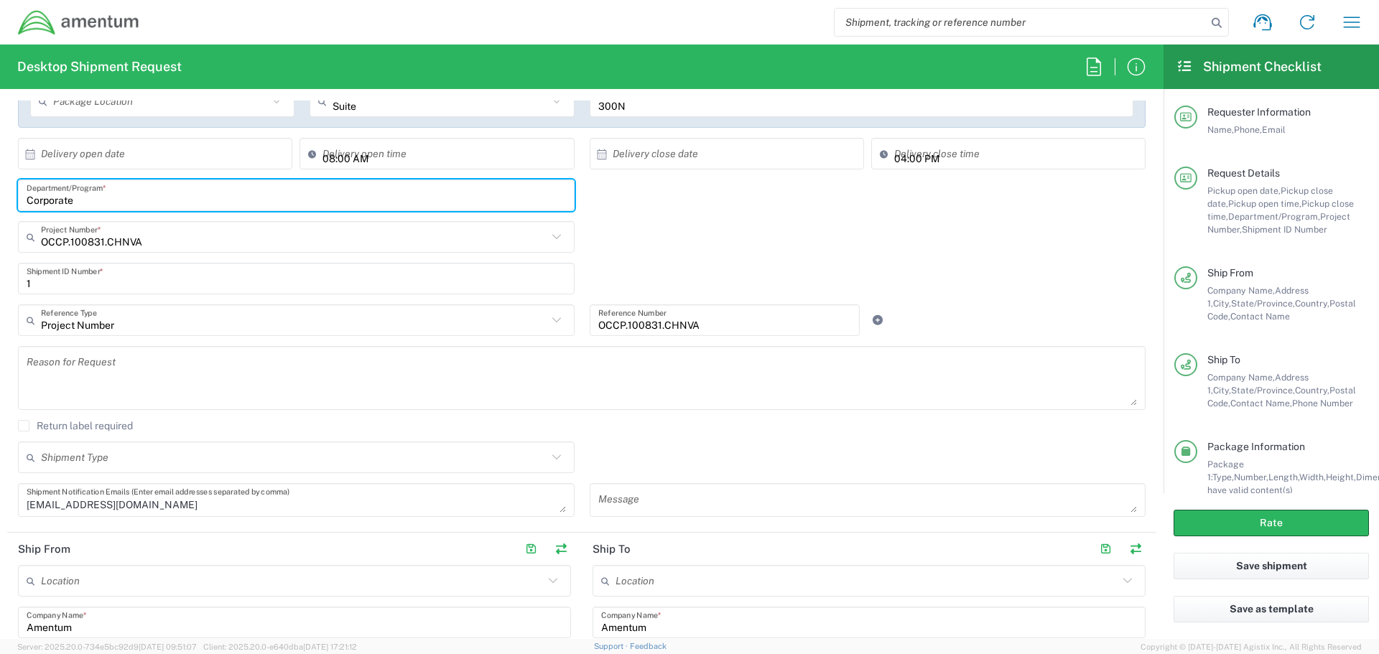
type input "Corporate"
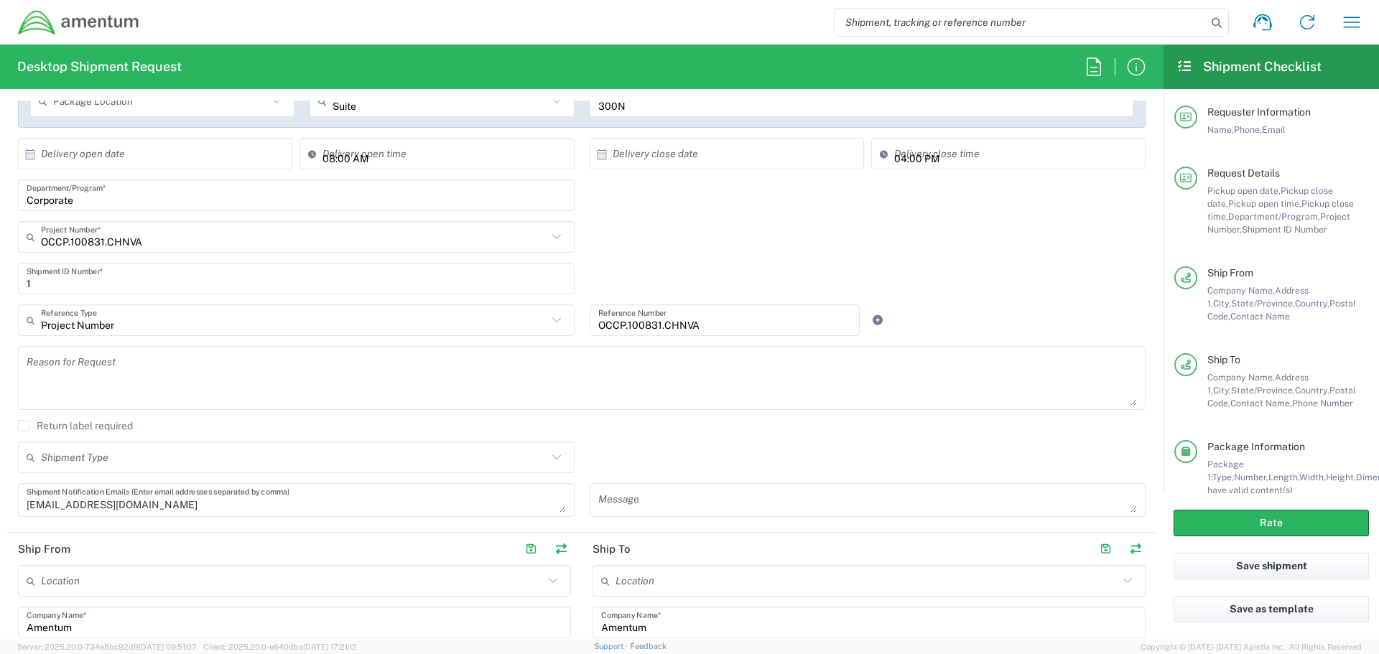
click at [815, 462] on div "Shipment Type Batch Regular" at bounding box center [582, 463] width 1143 height 42
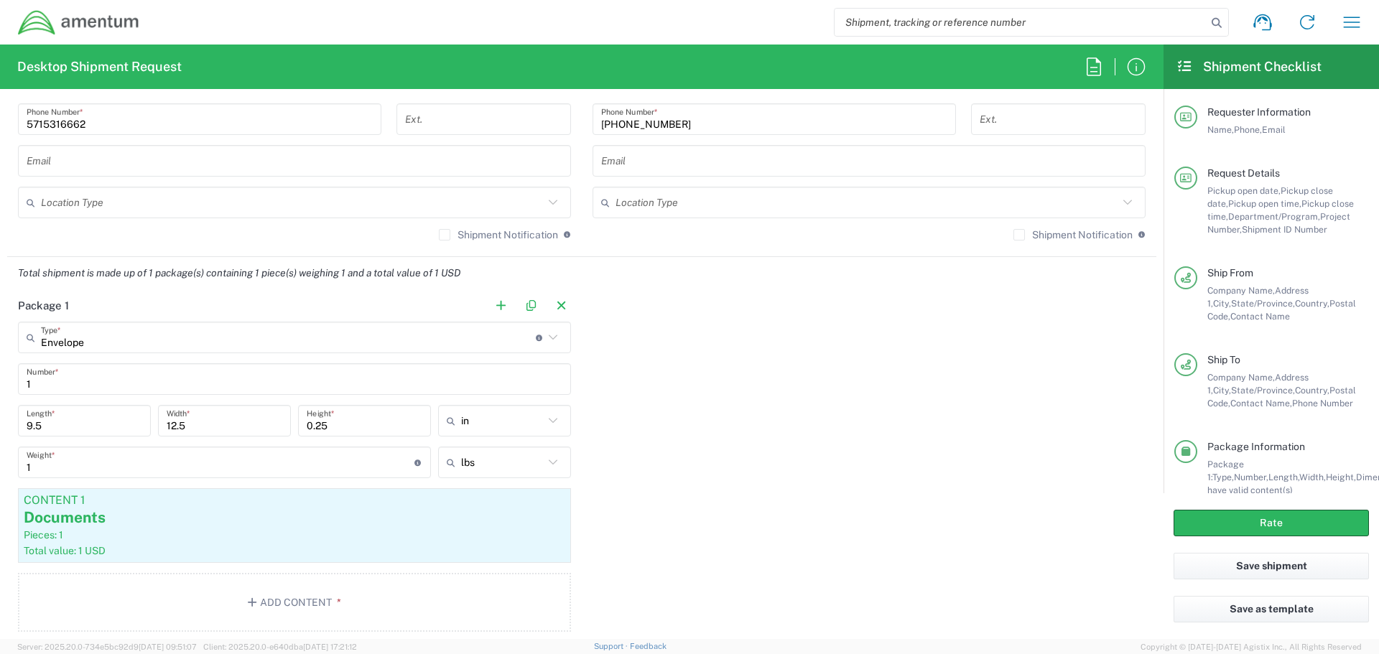
scroll to position [1221, 0]
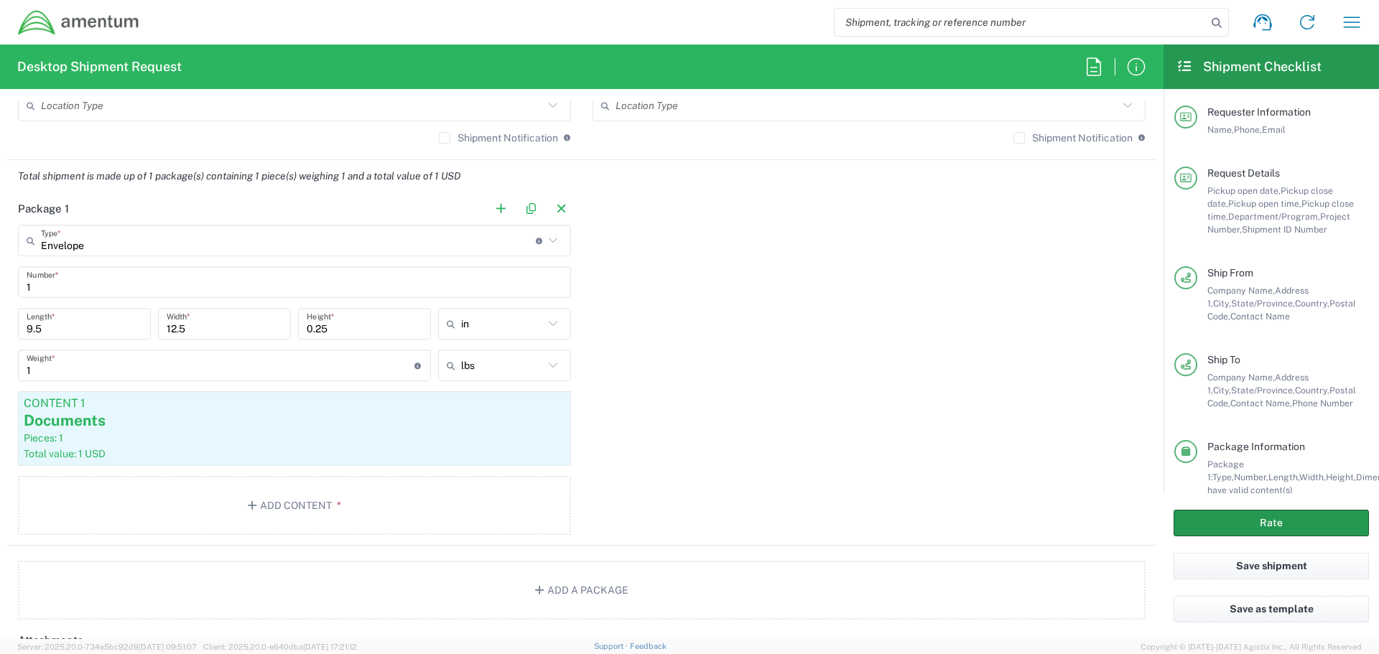
click at [1268, 521] on button "Rate" at bounding box center [1271, 523] width 195 height 27
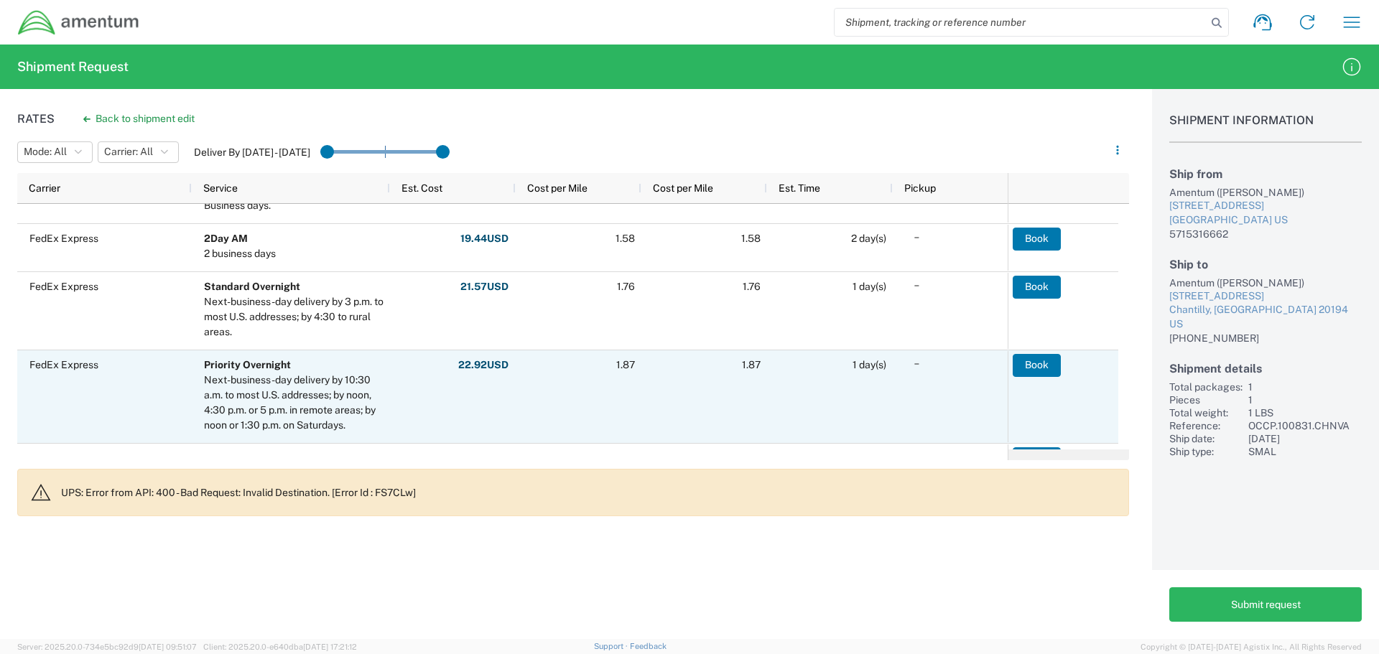
scroll to position [50, 0]
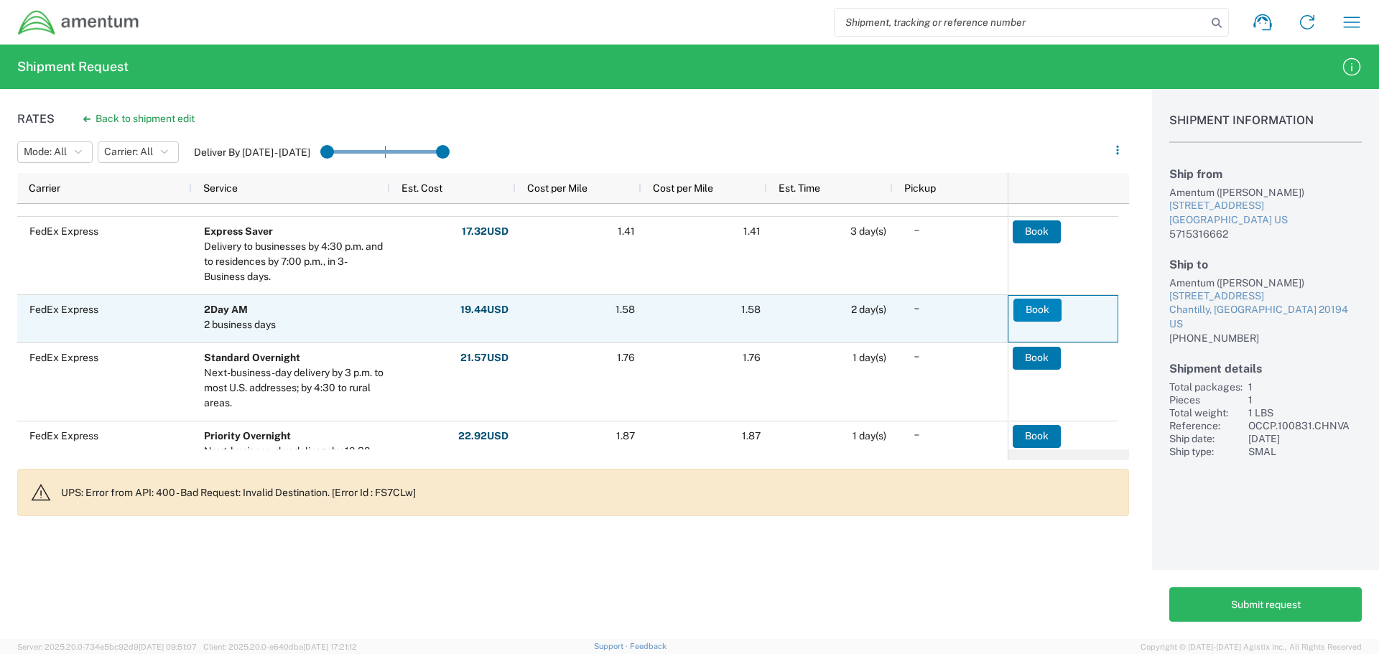
click at [1034, 309] on button "Book" at bounding box center [1037, 310] width 48 height 23
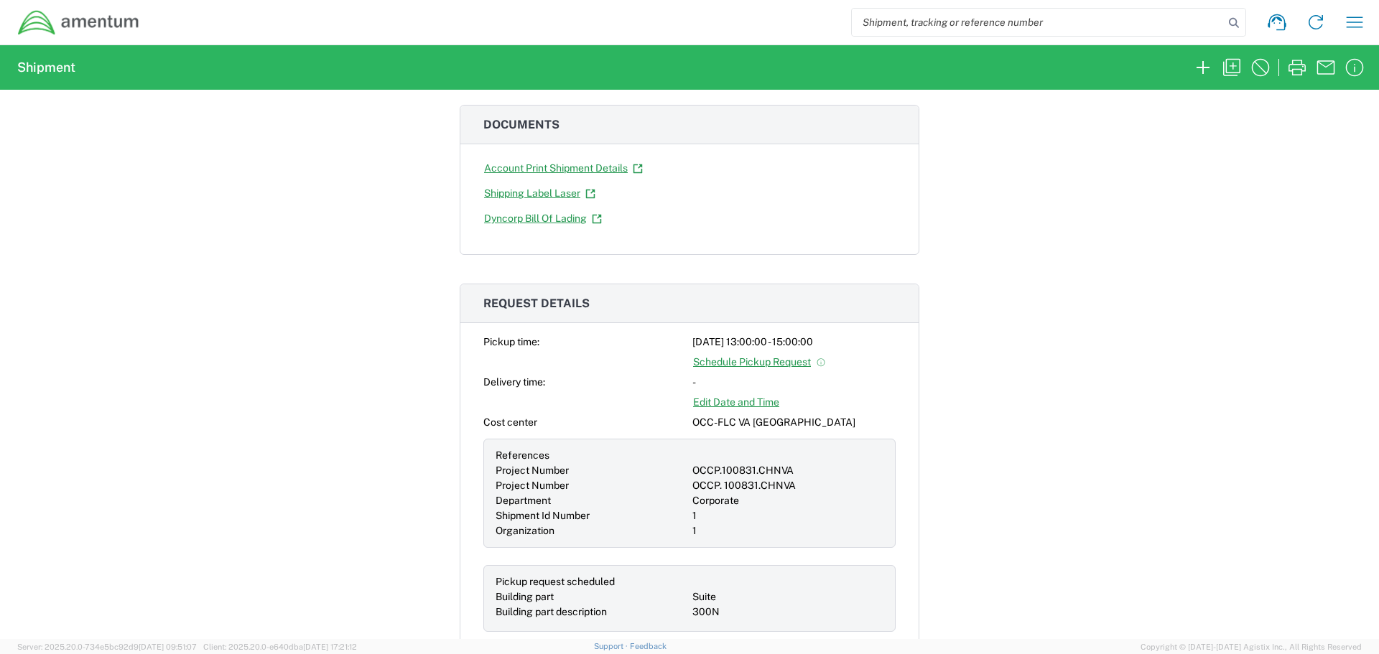
scroll to position [503, 0]
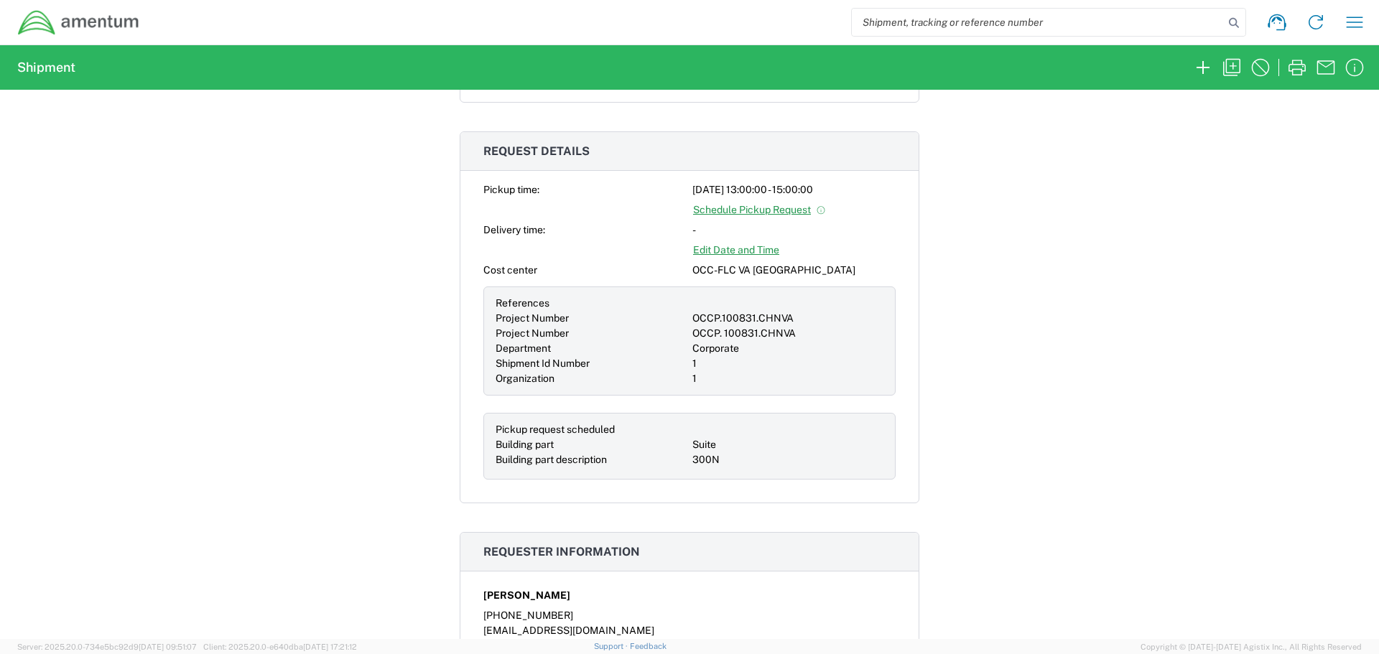
click at [1091, 502] on div "Shipment 57082809 Google Maps Pickup request submitted. Note: You will receive …" at bounding box center [689, 364] width 1379 height 549
click at [746, 249] on link "Edit Date and Time" at bounding box center [736, 250] width 88 height 25
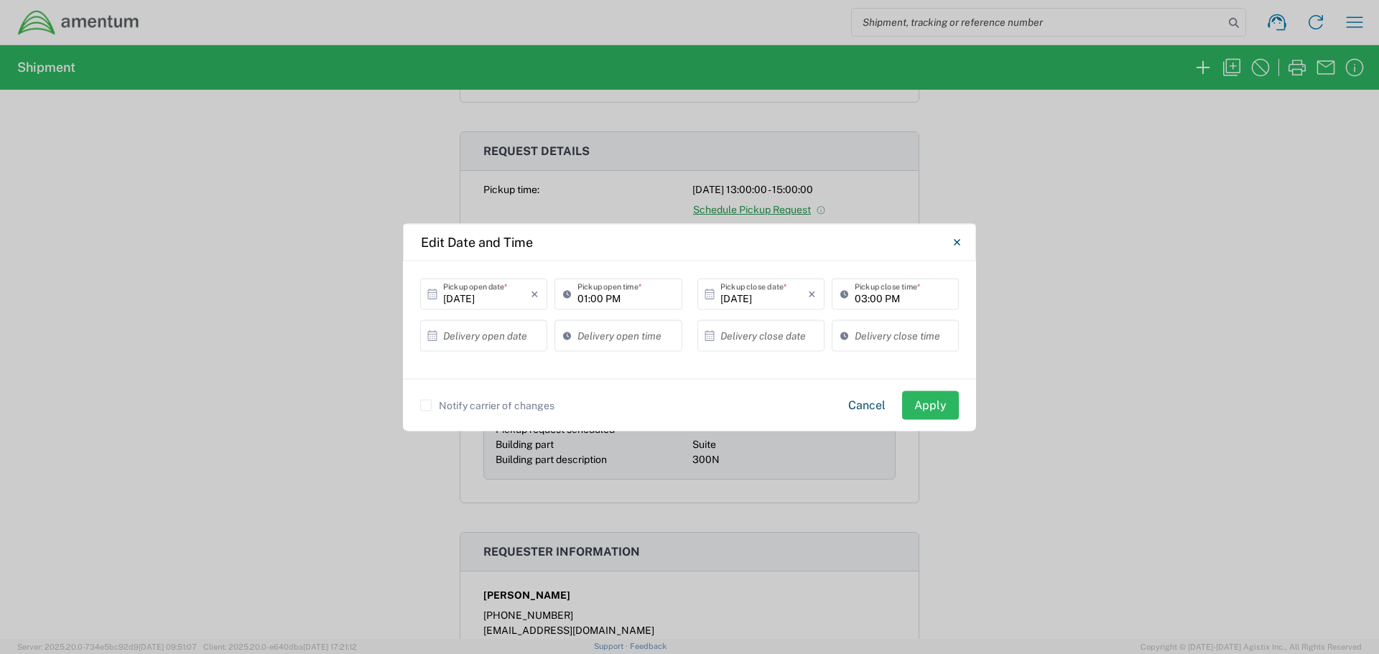
click at [864, 297] on input "03:00 PM" at bounding box center [903, 294] width 96 height 25
type input "04:00 PM"
click at [939, 408] on button "Apply" at bounding box center [930, 405] width 57 height 29
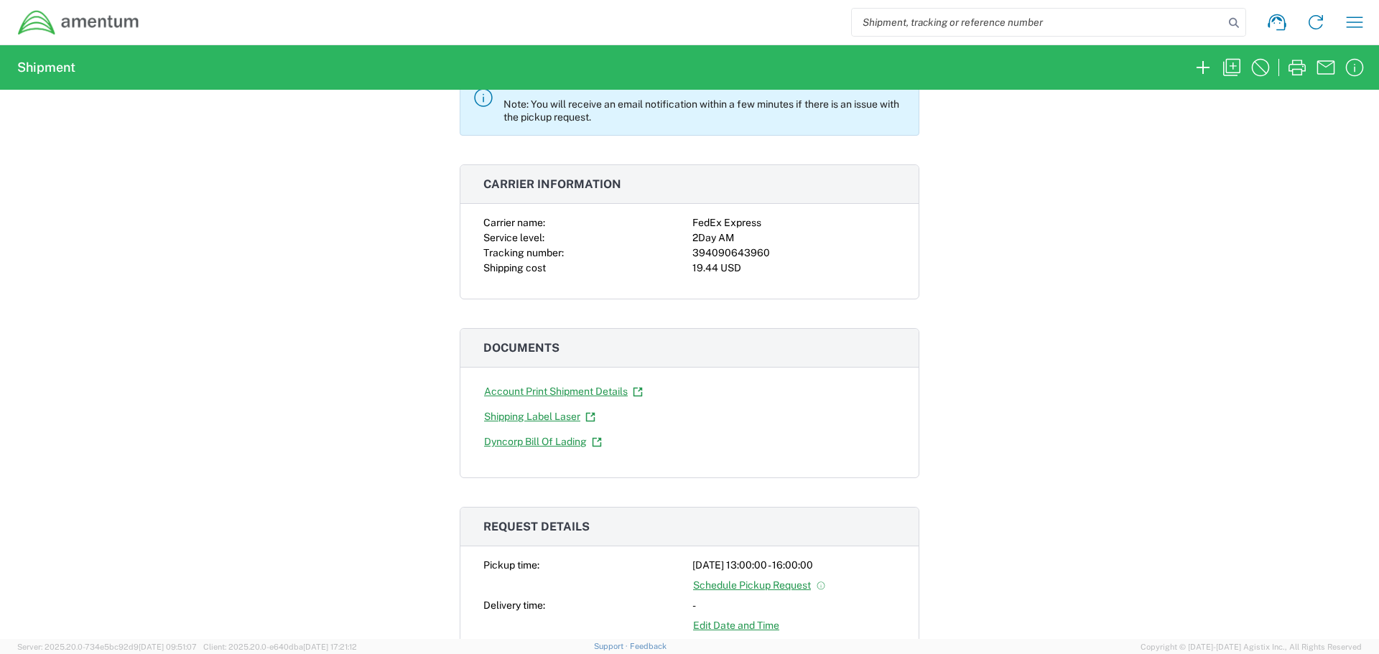
scroll to position [0, 0]
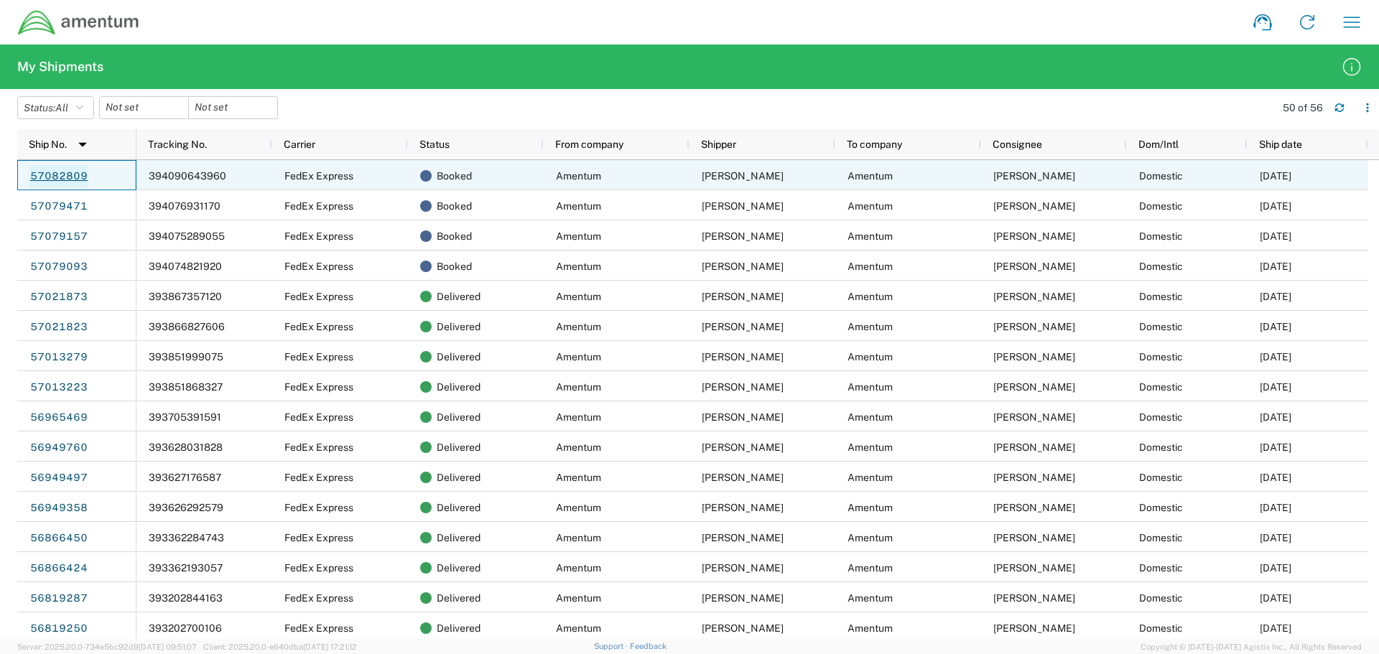
click at [53, 170] on link "57082809" at bounding box center [58, 176] width 59 height 23
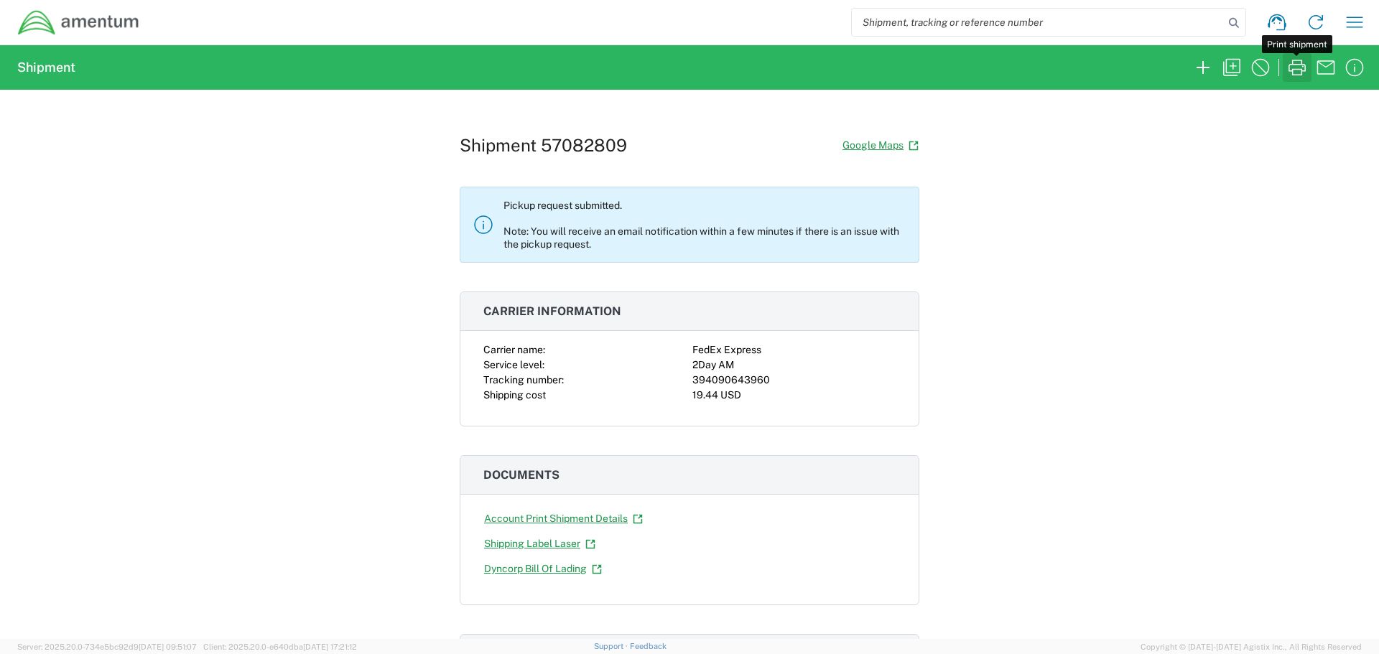
click at [1296, 68] on icon "button" at bounding box center [1297, 67] width 23 height 23
